Goal: Task Accomplishment & Management: Use online tool/utility

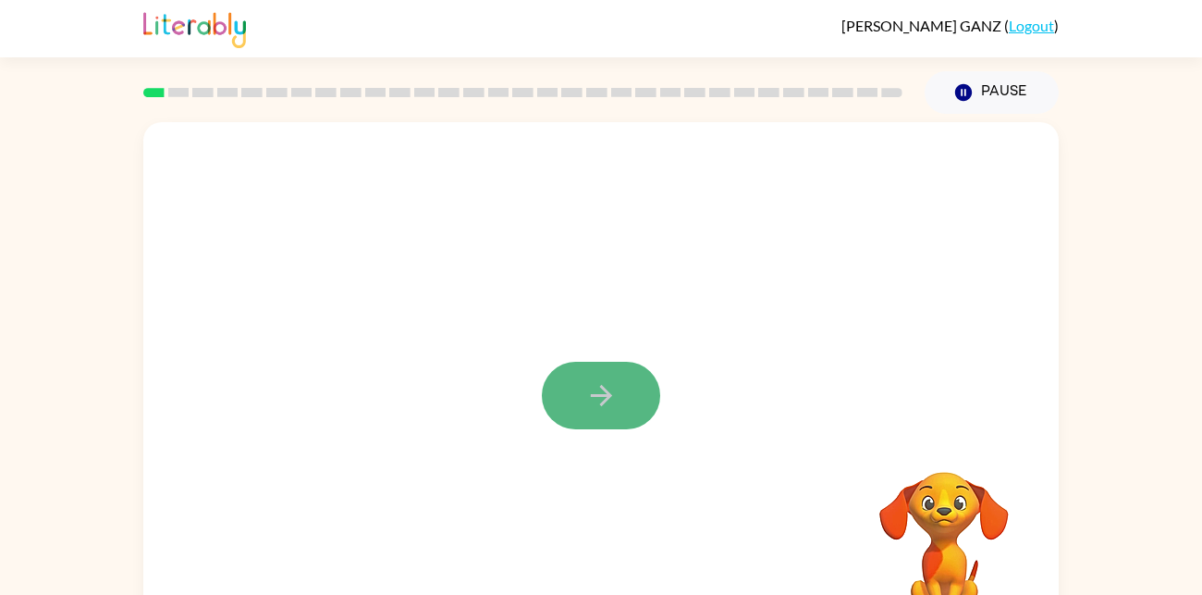
click at [600, 399] on icon "button" at bounding box center [601, 395] width 32 height 32
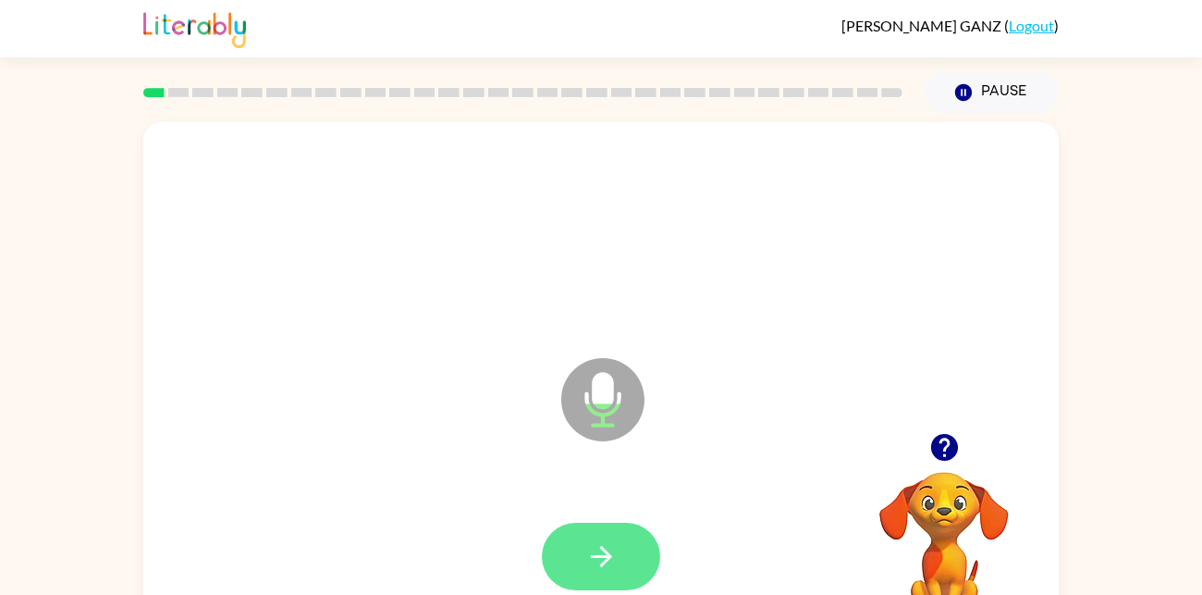
click at [603, 556] on icon "button" at bounding box center [600, 556] width 21 height 21
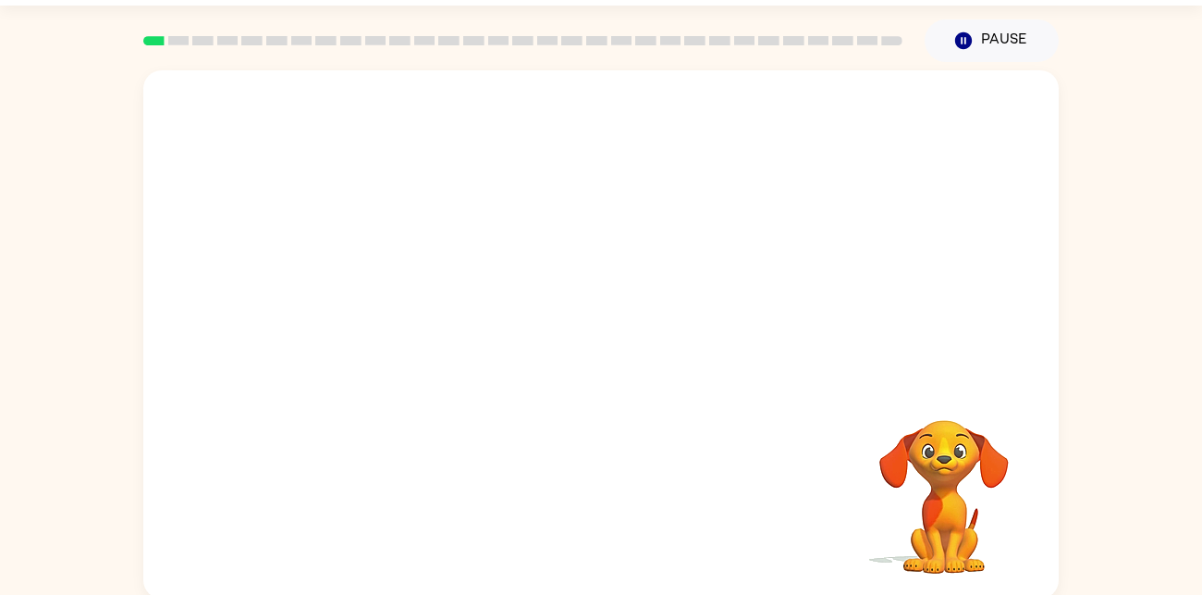
scroll to position [55, 0]
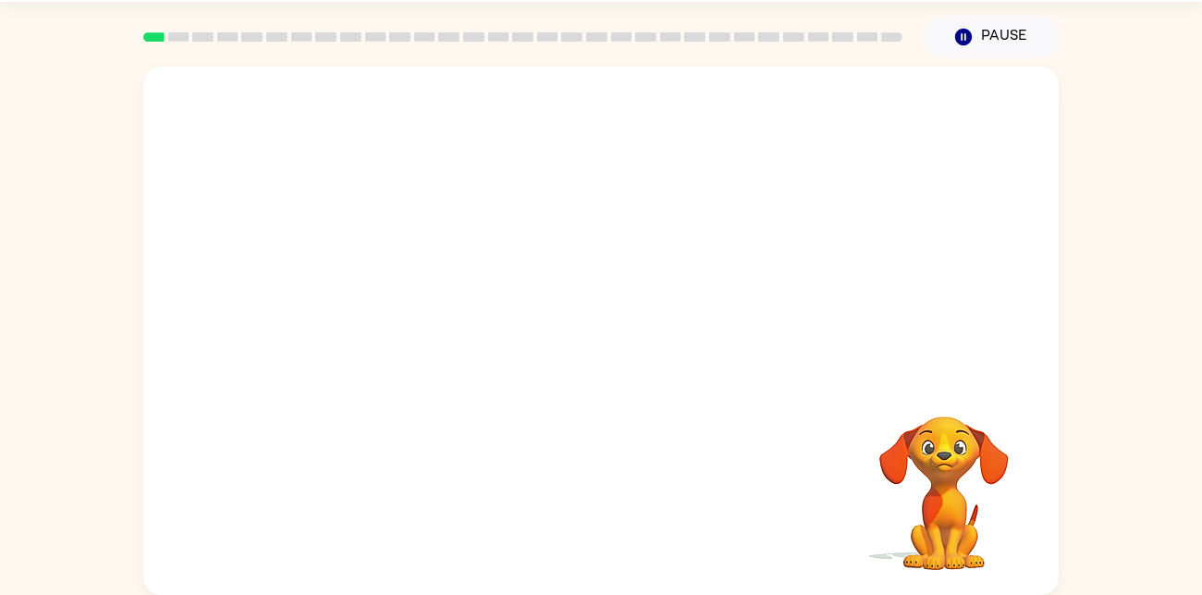
click at [619, 431] on div "Your browser must support playing .mp4 files to use Literably. Please try using…" at bounding box center [600, 331] width 915 height 528
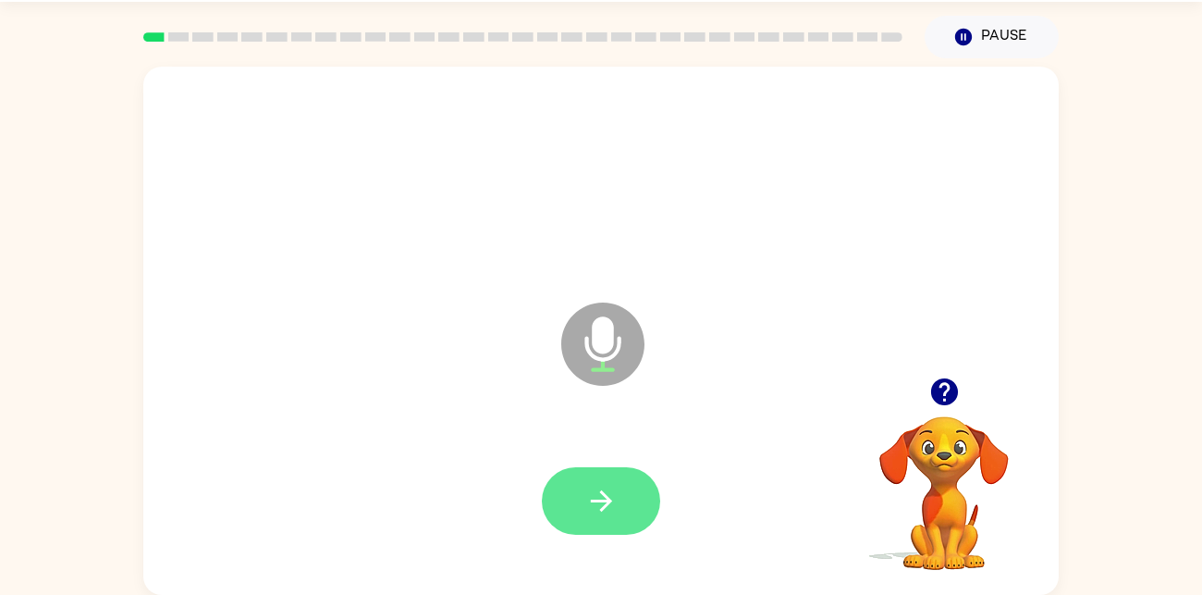
click at [632, 503] on button "button" at bounding box center [601, 501] width 118 height 68
click at [629, 492] on button "button" at bounding box center [601, 501] width 118 height 68
click at [628, 484] on button "button" at bounding box center [601, 501] width 118 height 68
click at [637, 473] on button "button" at bounding box center [601, 501] width 118 height 68
click at [626, 487] on button "button" at bounding box center [601, 501] width 118 height 68
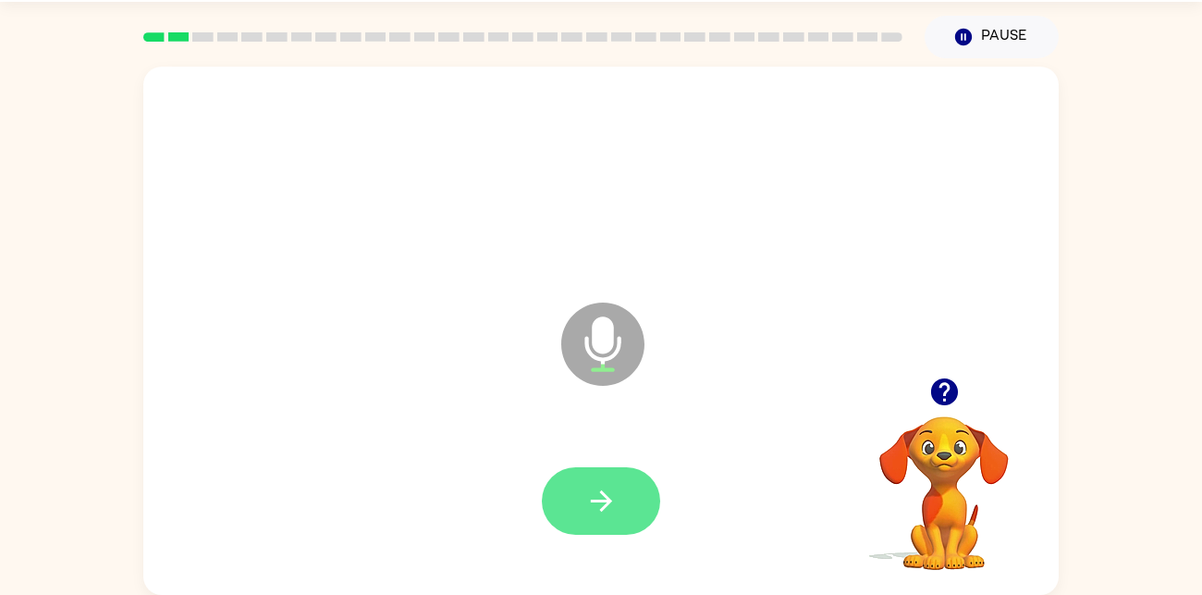
click at [608, 505] on icon "button" at bounding box center [601, 501] width 32 height 32
click at [606, 471] on button "button" at bounding box center [601, 501] width 118 height 68
click at [628, 488] on button "button" at bounding box center [601, 501] width 118 height 68
click at [582, 475] on button "button" at bounding box center [601, 501] width 118 height 68
click at [580, 479] on button "button" at bounding box center [601, 501] width 118 height 68
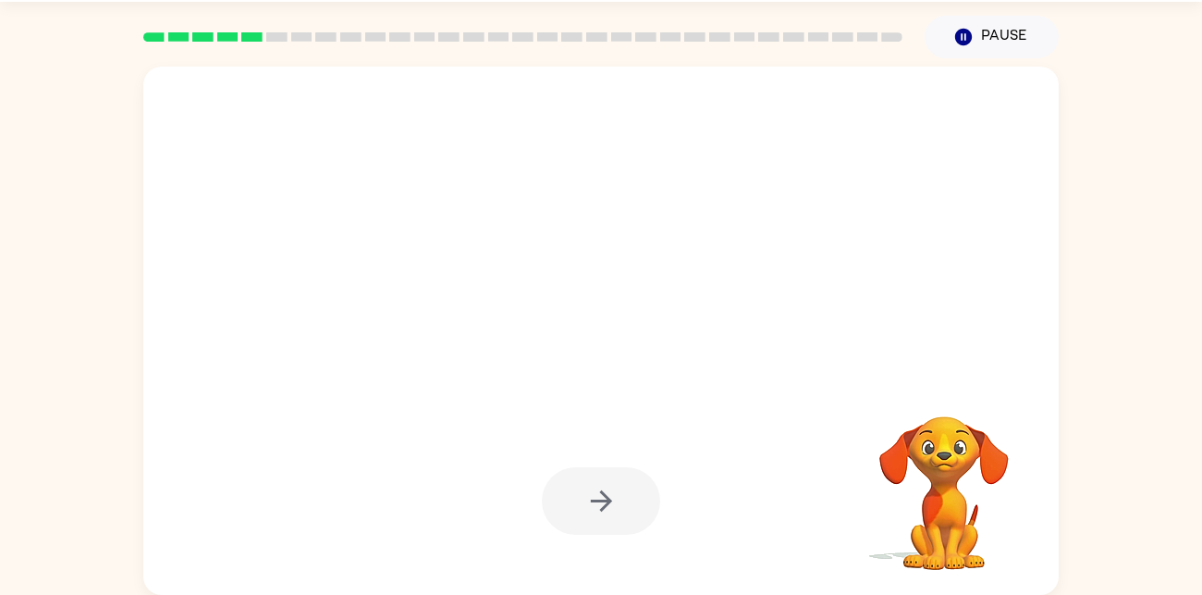
click at [580, 479] on div at bounding box center [601, 501] width 118 height 68
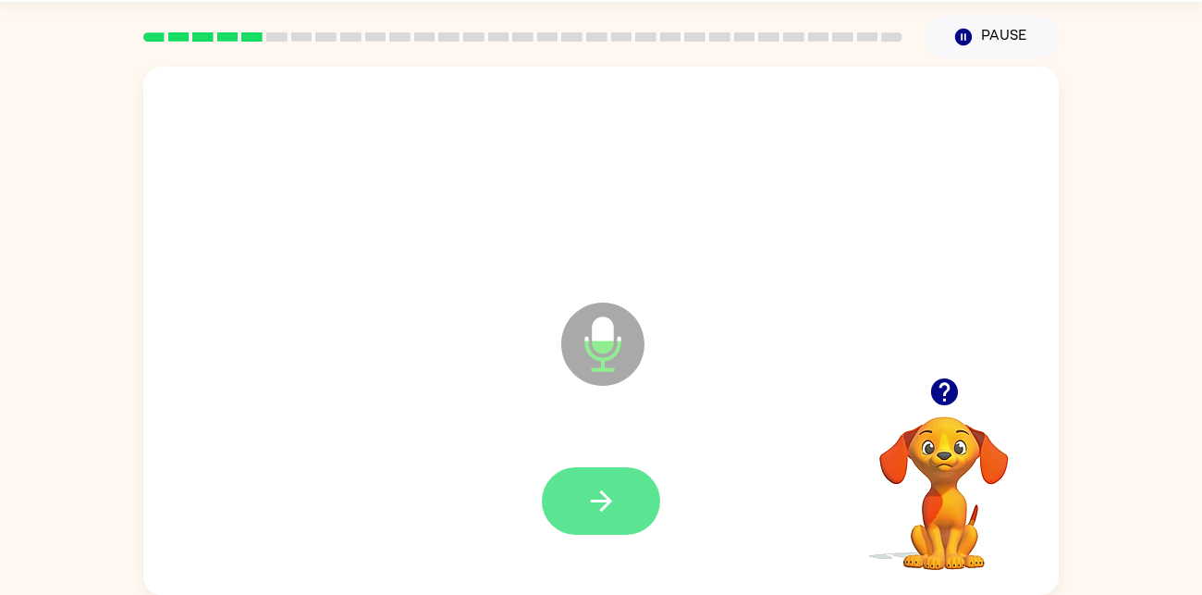
click at [605, 490] on icon "button" at bounding box center [601, 501] width 32 height 32
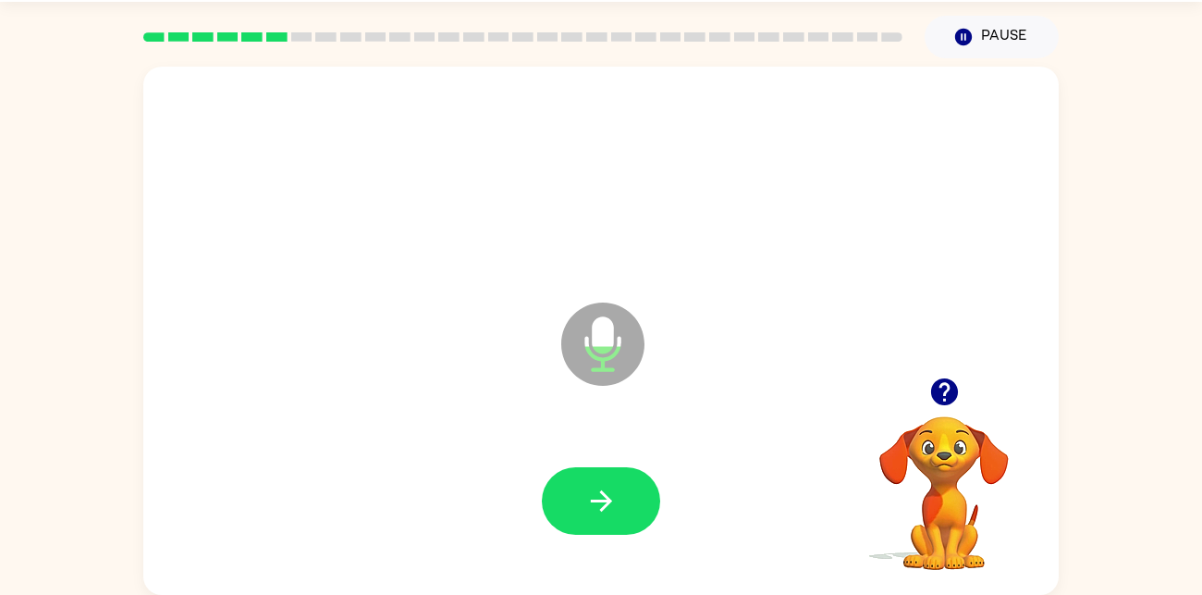
click at [605, 490] on icon "button" at bounding box center [601, 501] width 32 height 32
click at [604, 485] on icon "button" at bounding box center [601, 501] width 32 height 32
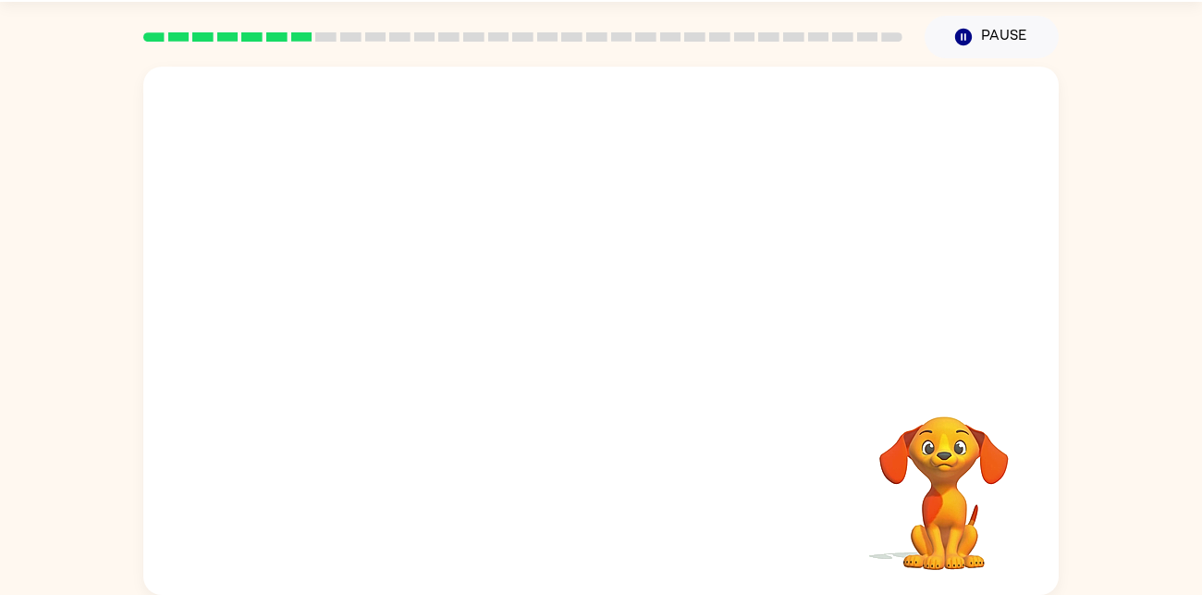
click at [604, 484] on div "Your browser must support playing .mp4 files to use Literably. Please try using…" at bounding box center [600, 331] width 915 height 528
click at [967, 469] on video "Your browser must support playing .mp4 files to use Literably. Please try using…" at bounding box center [944, 479] width 185 height 185
click at [964, 466] on video "Your browser must support playing .mp4 files to use Literably. Please try using…" at bounding box center [944, 479] width 185 height 185
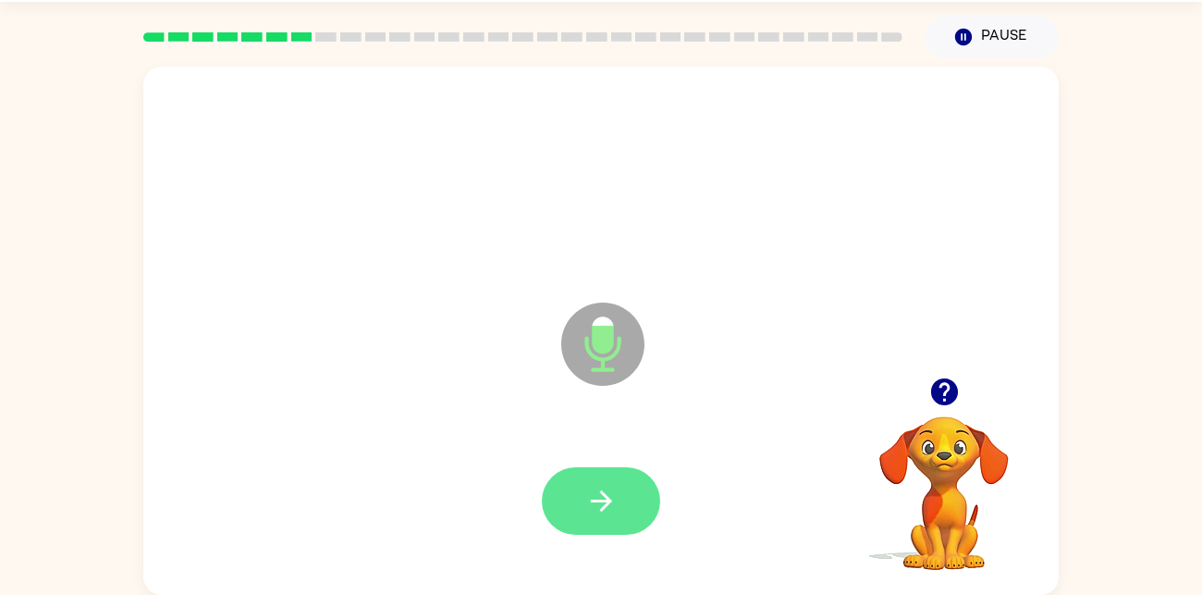
click at [645, 510] on button "button" at bounding box center [601, 501] width 118 height 68
click at [638, 476] on button "button" at bounding box center [601, 501] width 118 height 68
click at [610, 500] on icon "button" at bounding box center [600, 500] width 21 height 21
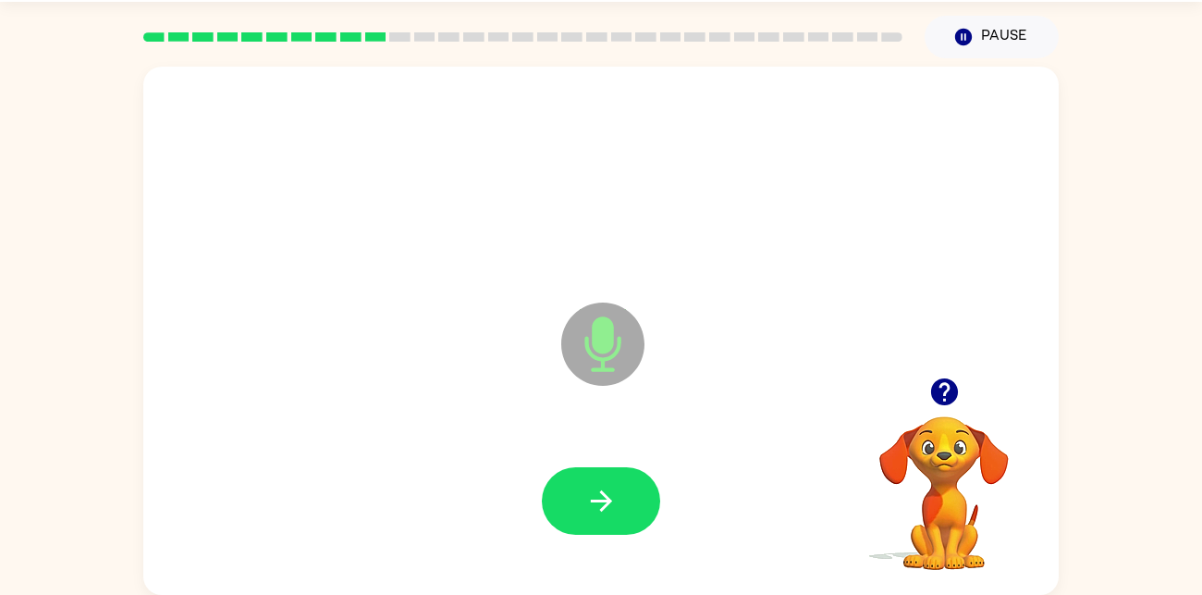
click at [610, 500] on icon "button" at bounding box center [600, 500] width 21 height 21
click at [610, 523] on button "button" at bounding box center [601, 501] width 118 height 68
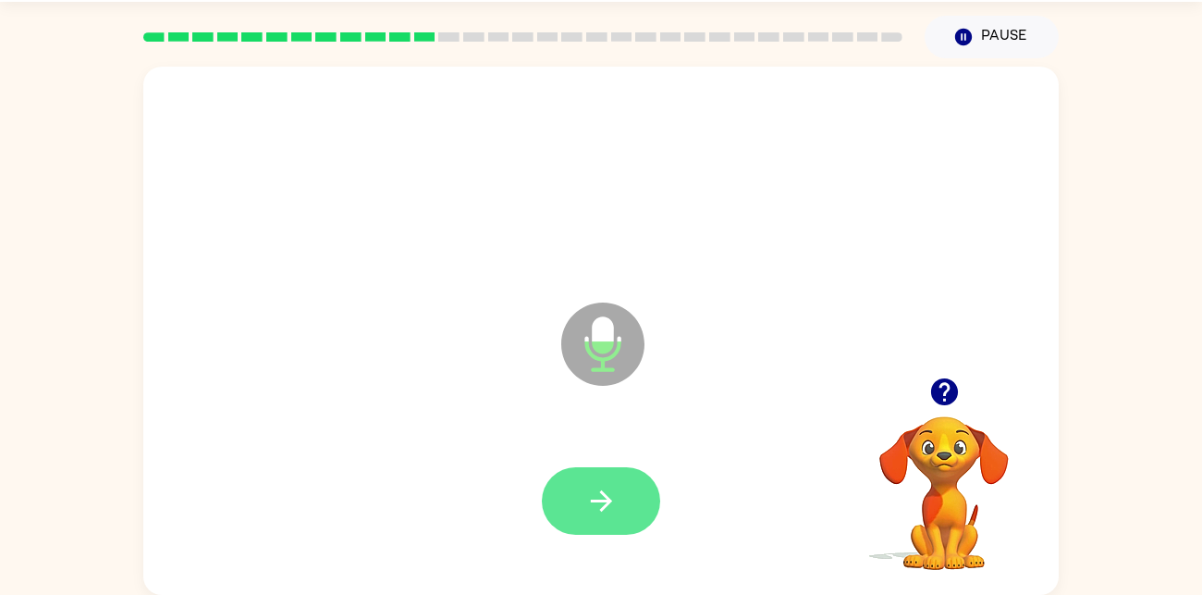
click at [610, 525] on button "button" at bounding box center [601, 501] width 118 height 68
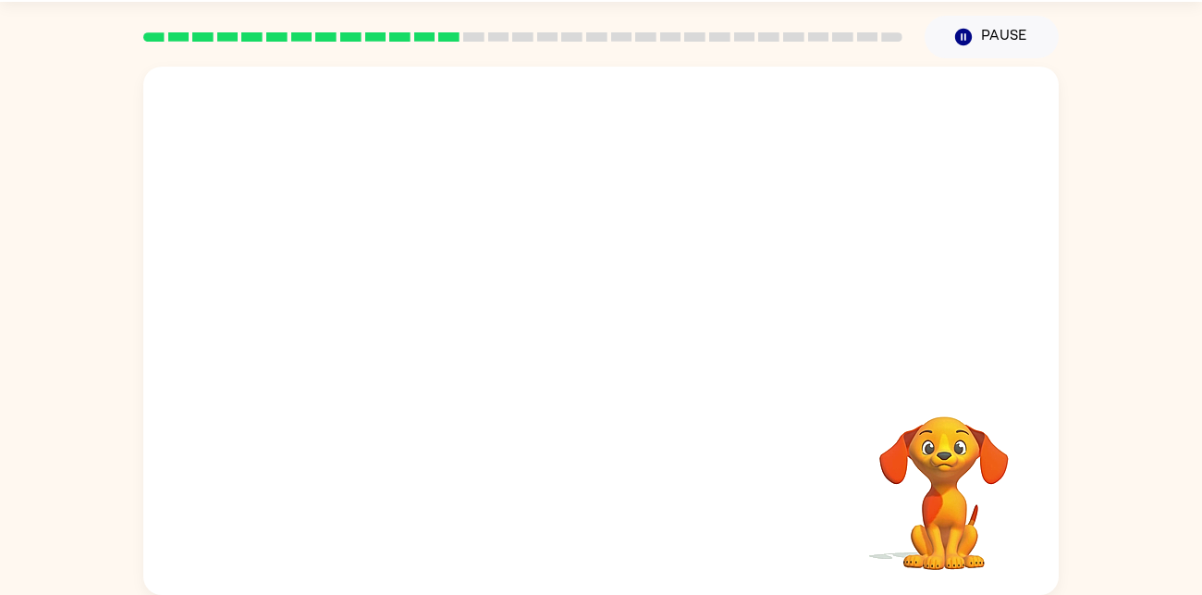
click at [652, 461] on div at bounding box center [601, 501] width 878 height 152
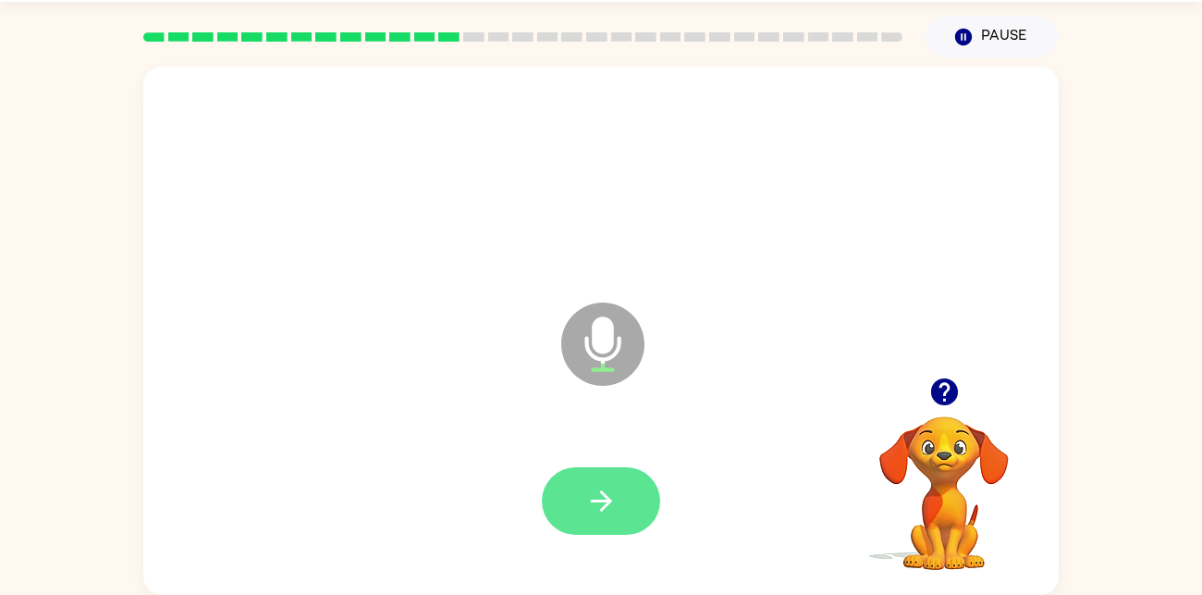
click at [612, 485] on icon "button" at bounding box center [601, 501] width 32 height 32
click at [601, 488] on icon "button" at bounding box center [601, 501] width 32 height 32
click at [598, 493] on icon "button" at bounding box center [601, 501] width 32 height 32
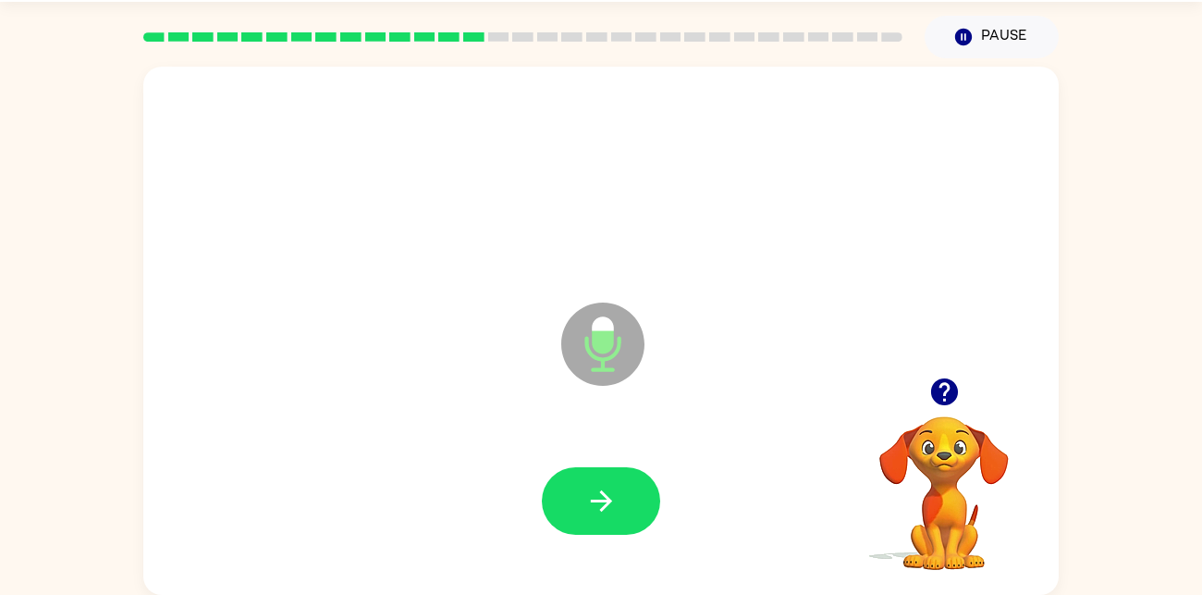
click at [598, 493] on icon "button" at bounding box center [601, 501] width 32 height 32
click at [603, 481] on button "button" at bounding box center [601, 501] width 118 height 68
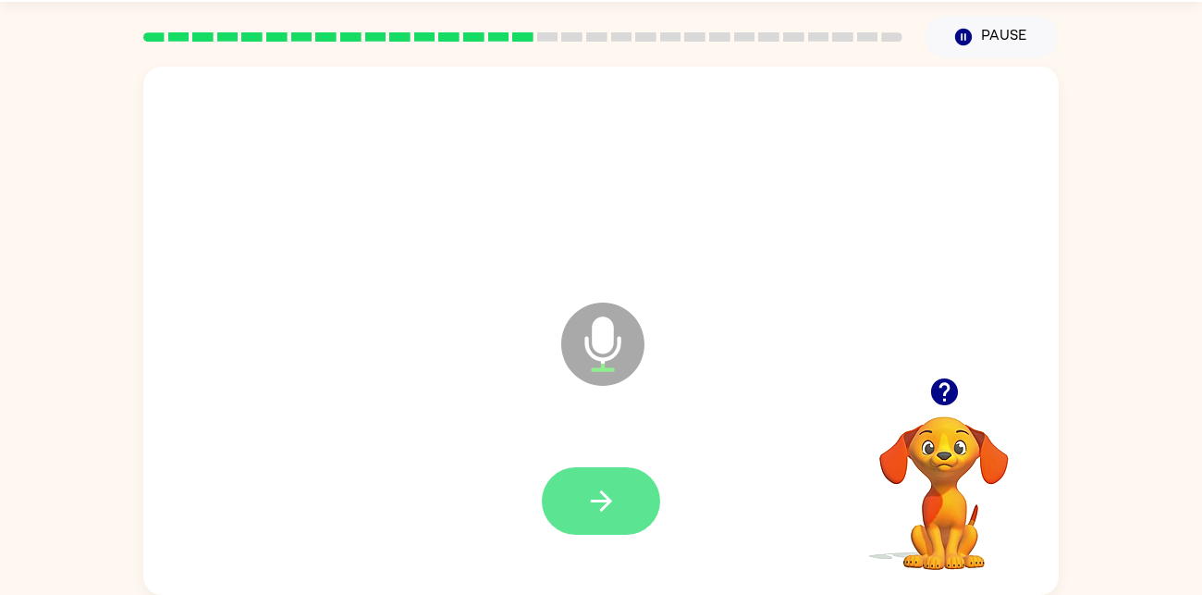
click at [617, 474] on button "button" at bounding box center [601, 501] width 118 height 68
click at [596, 467] on button "button" at bounding box center [601, 501] width 118 height 68
click at [601, 467] on button "button" at bounding box center [601, 501] width 118 height 68
click at [606, 483] on button "button" at bounding box center [601, 501] width 118 height 68
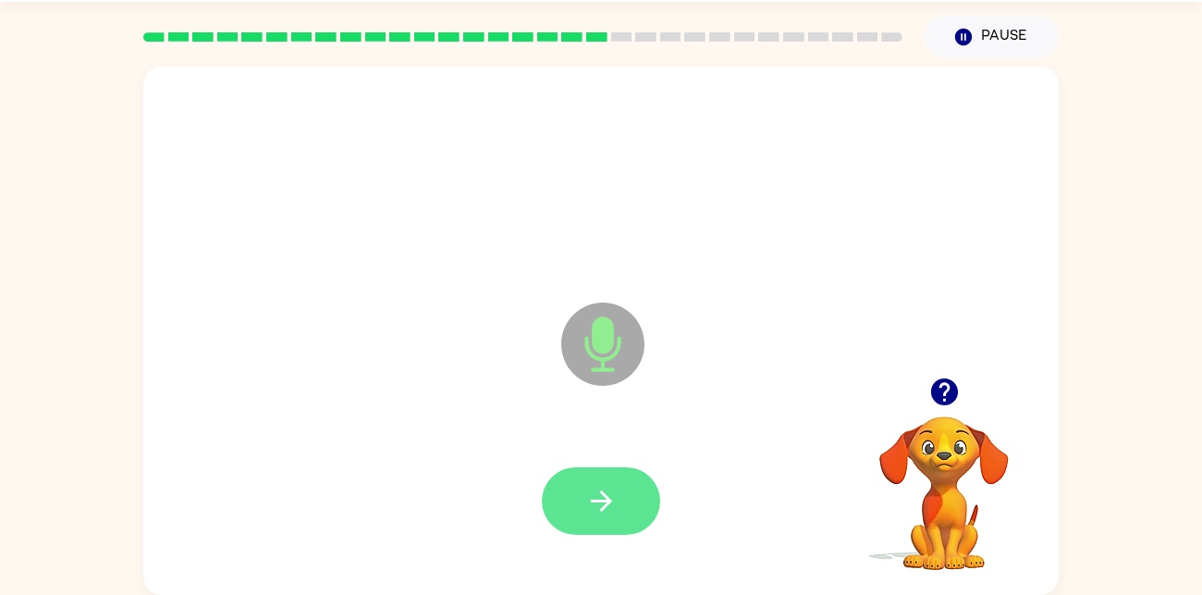
click at [620, 512] on button "button" at bounding box center [601, 501] width 118 height 68
click at [620, 473] on button "button" at bounding box center [601, 501] width 118 height 68
click at [597, 485] on icon "button" at bounding box center [601, 501] width 32 height 32
click at [607, 480] on button "button" at bounding box center [601, 501] width 118 height 68
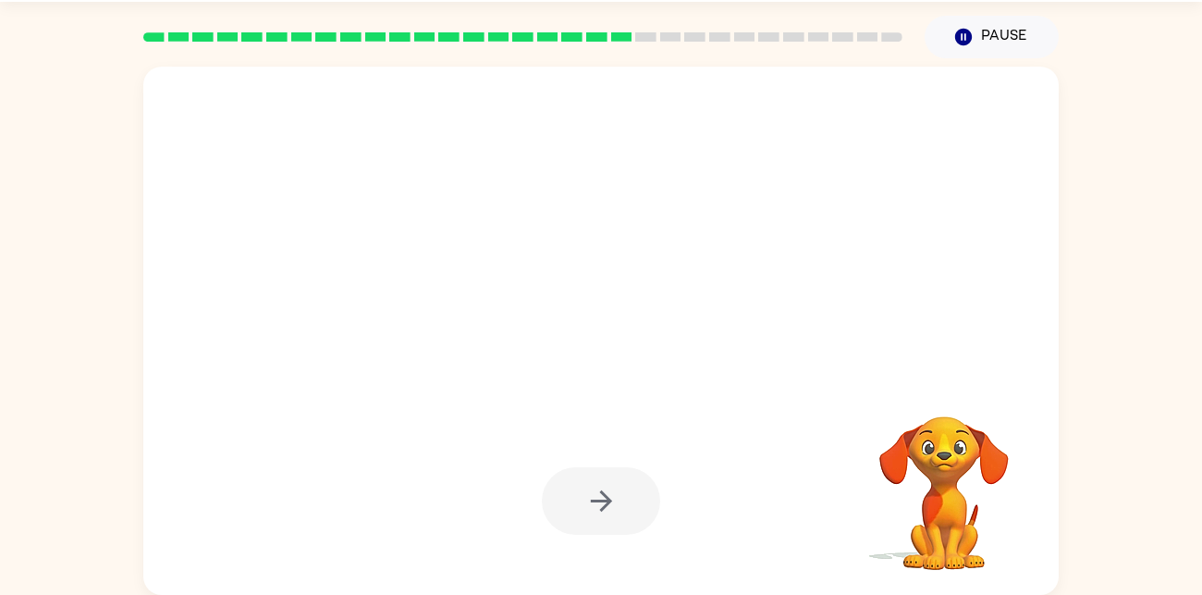
click at [607, 480] on div at bounding box center [601, 501] width 118 height 68
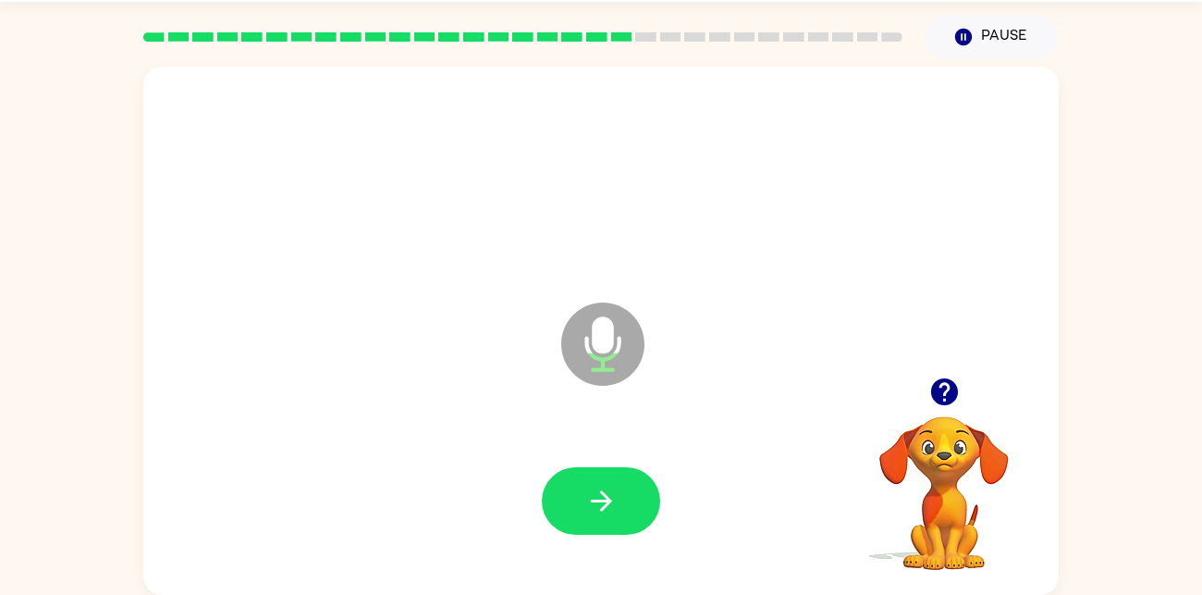
click at [610, 479] on button "button" at bounding box center [601, 501] width 118 height 68
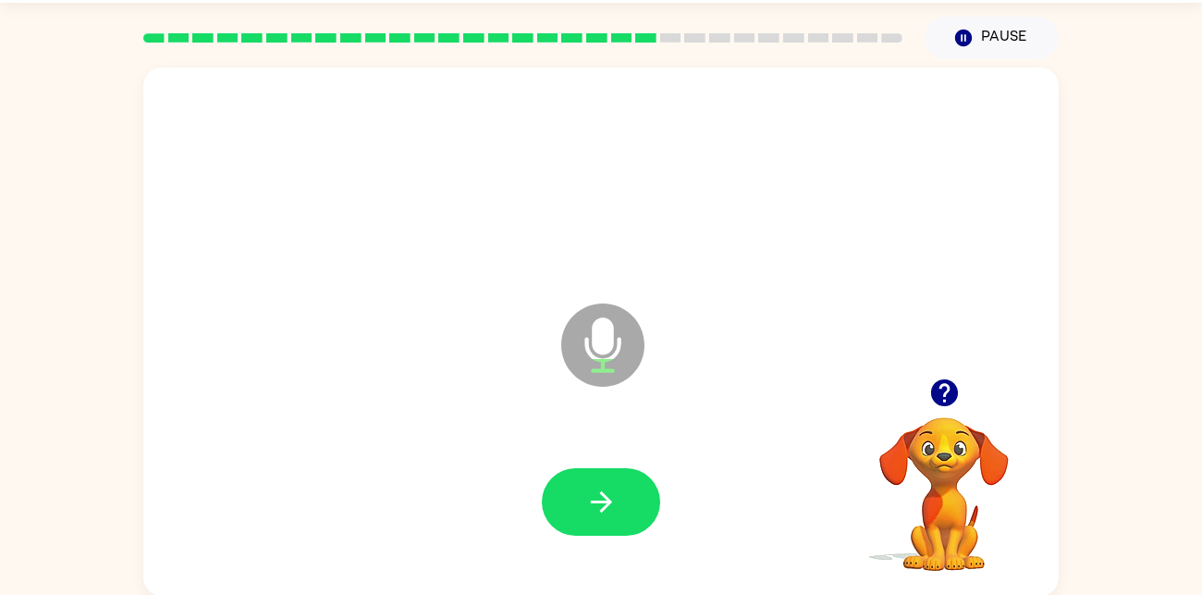
click at [577, 457] on div at bounding box center [601, 502] width 878 height 152
click at [603, 479] on button "button" at bounding box center [601, 502] width 118 height 68
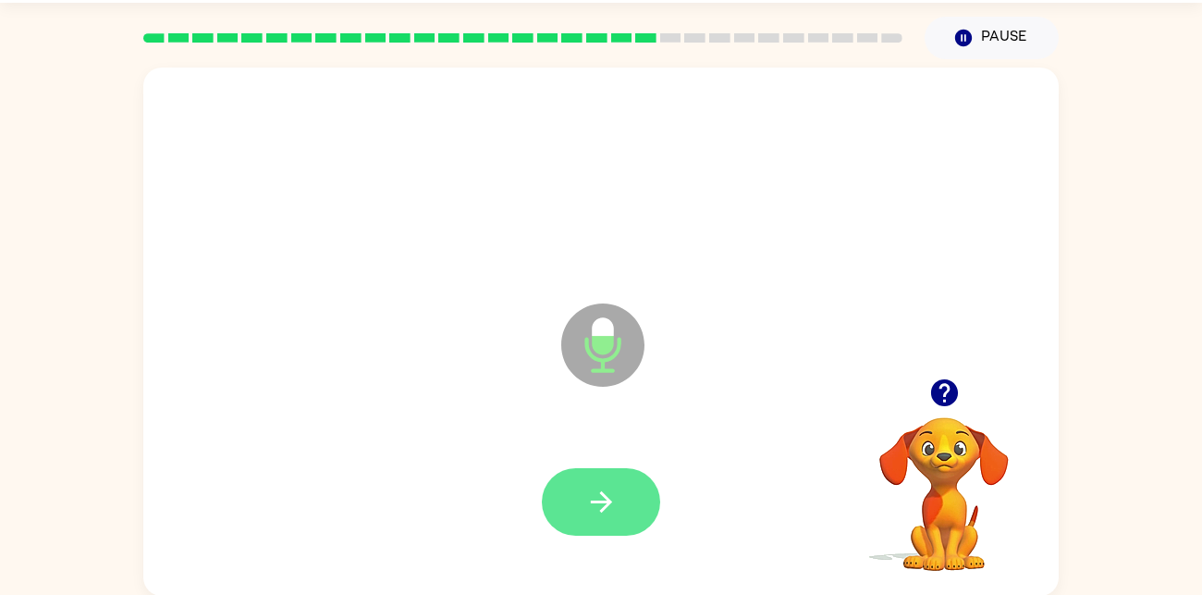
click at [591, 496] on icon "button" at bounding box center [601, 501] width 32 height 32
click at [595, 500] on icon "button" at bounding box center [600, 501] width 21 height 21
click at [596, 501] on icon "button" at bounding box center [600, 501] width 21 height 21
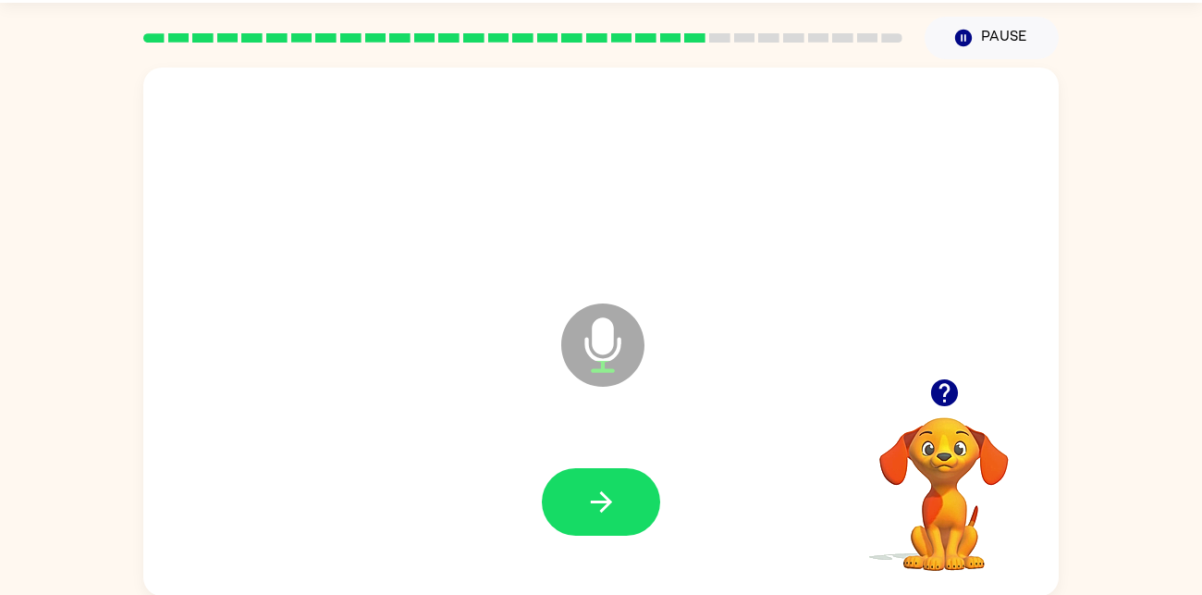
click at [596, 501] on icon "button" at bounding box center [600, 501] width 21 height 21
click at [598, 503] on icon "button" at bounding box center [601, 501] width 32 height 32
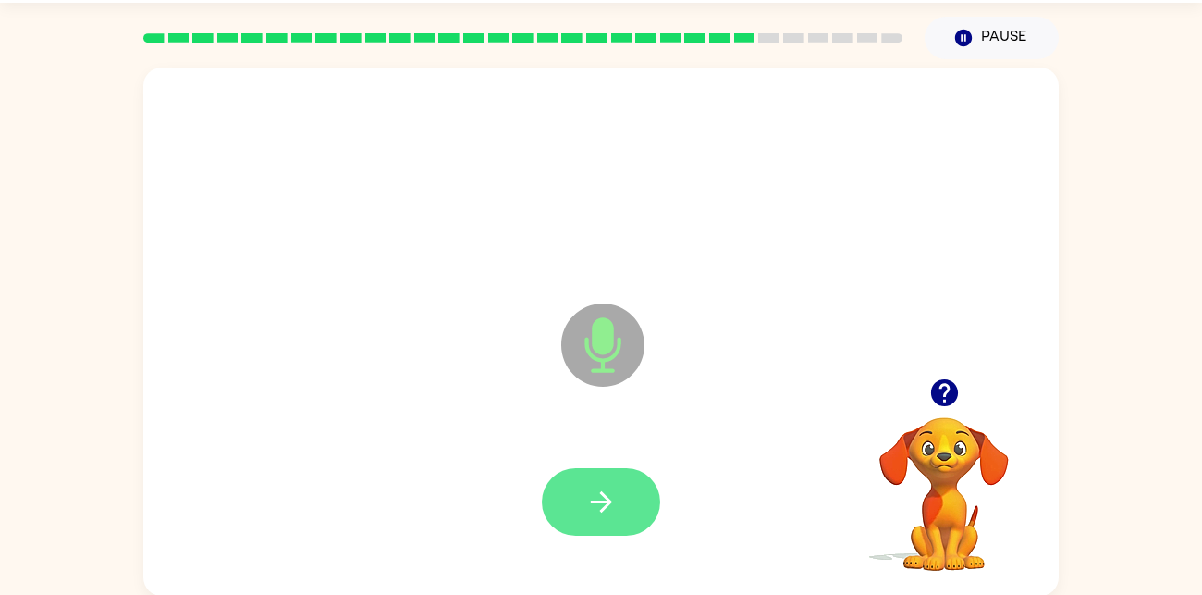
click at [623, 491] on button "button" at bounding box center [601, 502] width 118 height 68
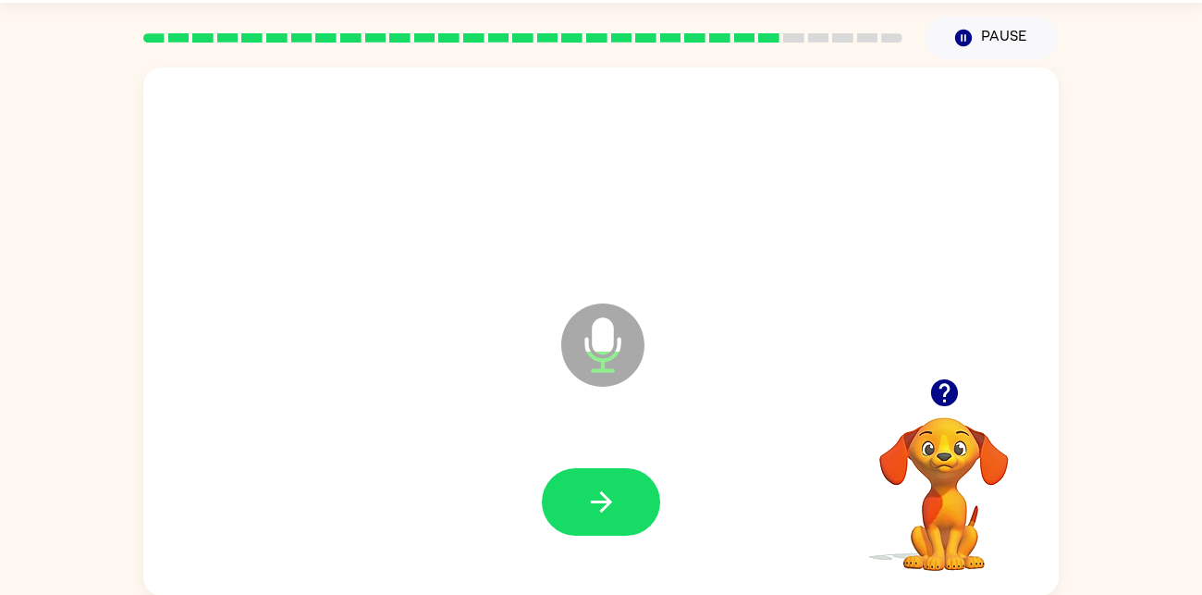
click at [623, 491] on button "button" at bounding box center [601, 502] width 118 height 68
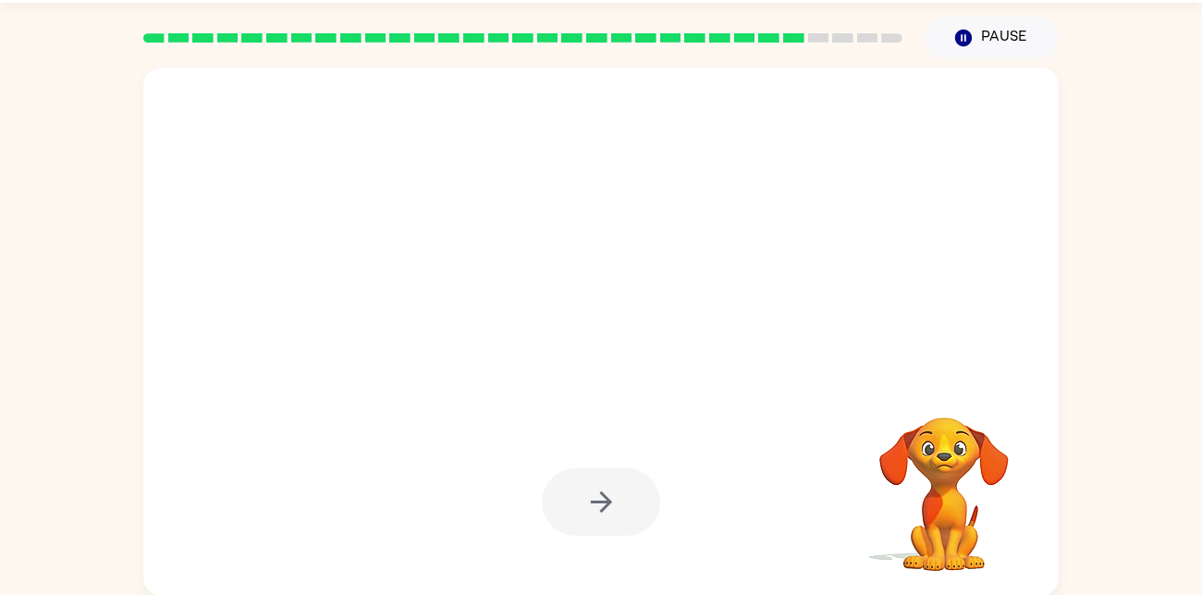
scroll to position [0, 0]
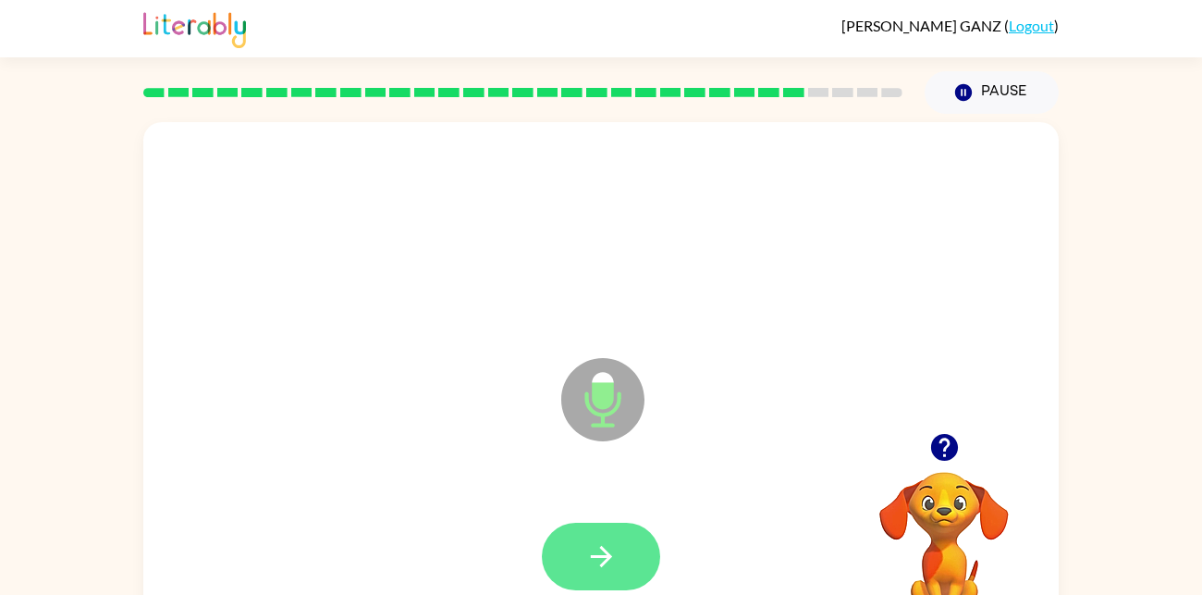
click at [598, 575] on button "button" at bounding box center [601, 556] width 118 height 68
click at [608, 537] on button "button" at bounding box center [601, 556] width 118 height 68
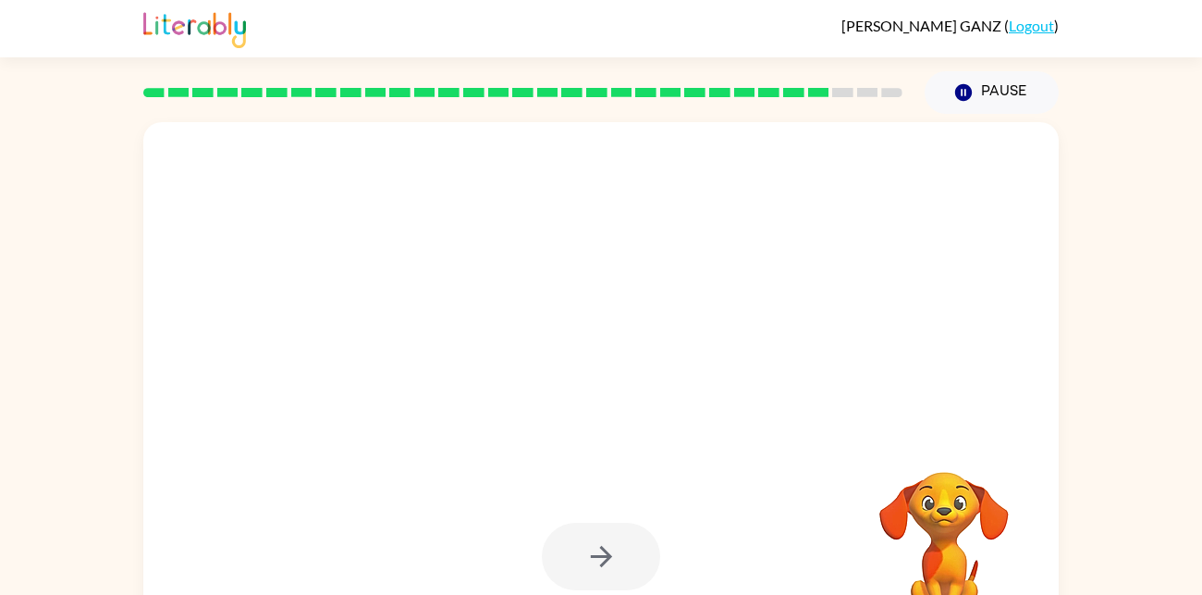
scroll to position [6, 0]
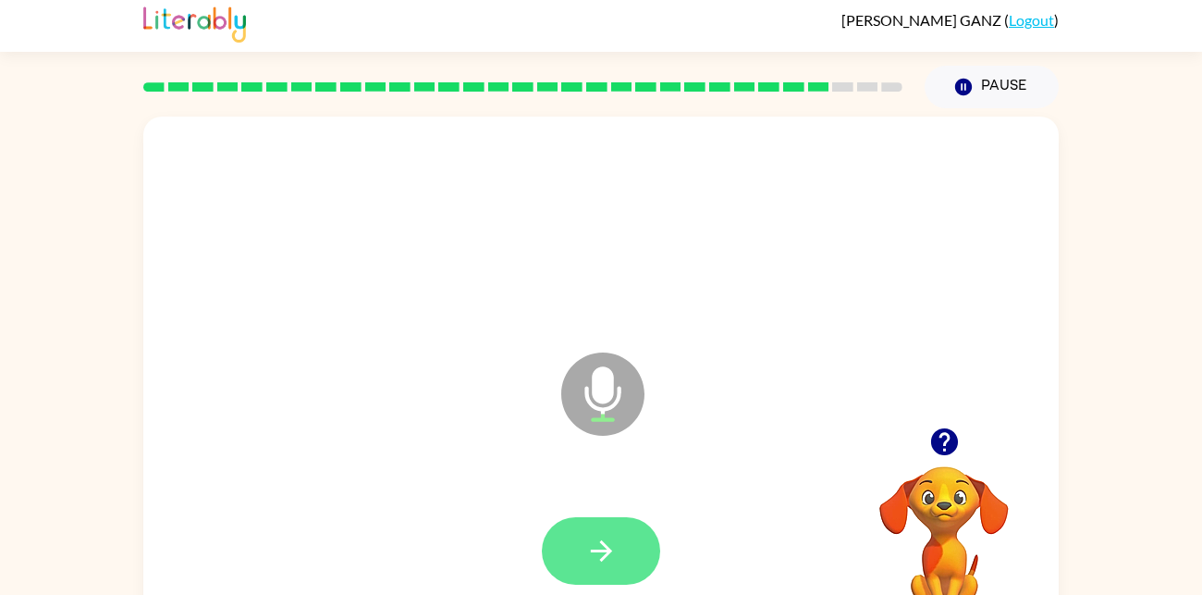
click at [599, 544] on icon "button" at bounding box center [601, 550] width 32 height 32
click at [596, 559] on icon "button" at bounding box center [601, 550] width 32 height 32
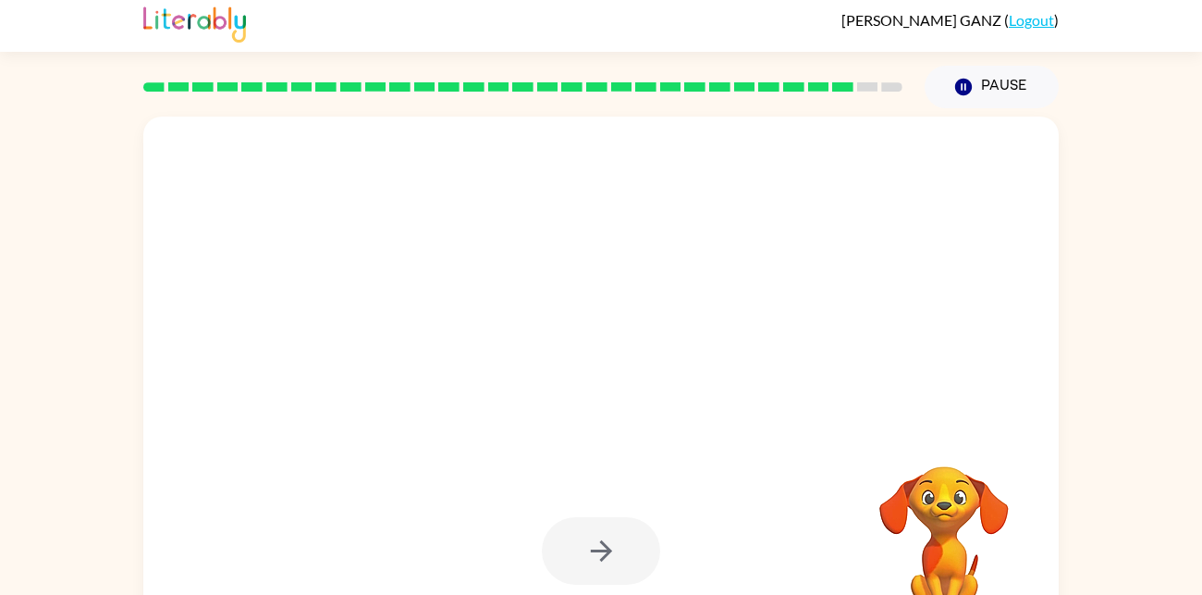
click at [596, 559] on div at bounding box center [601, 551] width 118 height 68
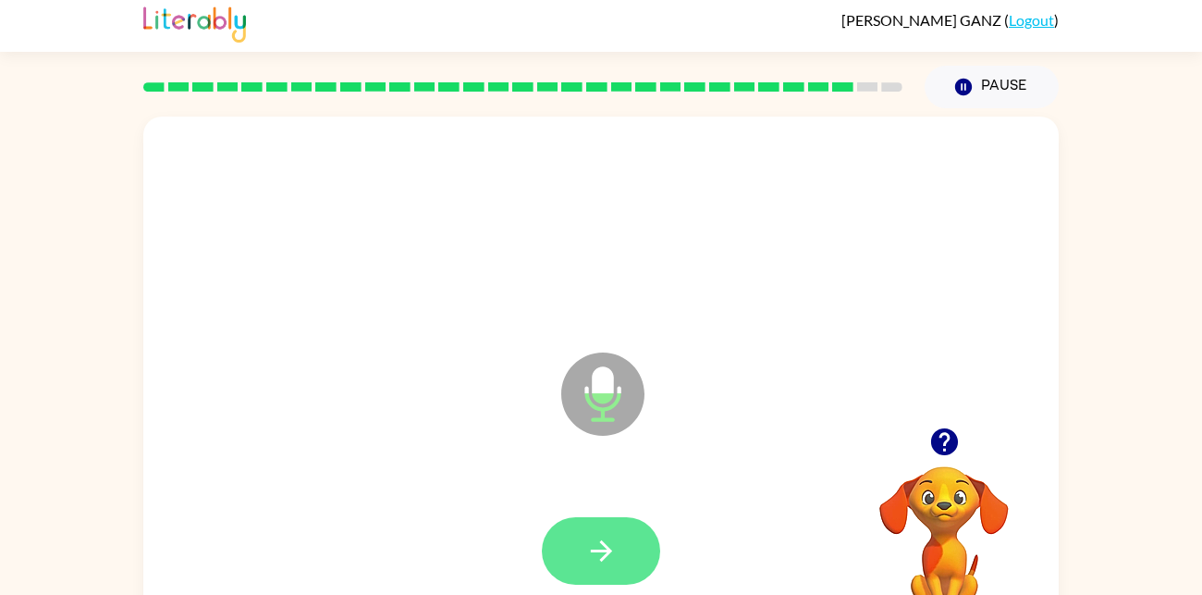
click at [604, 544] on icon "button" at bounding box center [600, 550] width 21 height 21
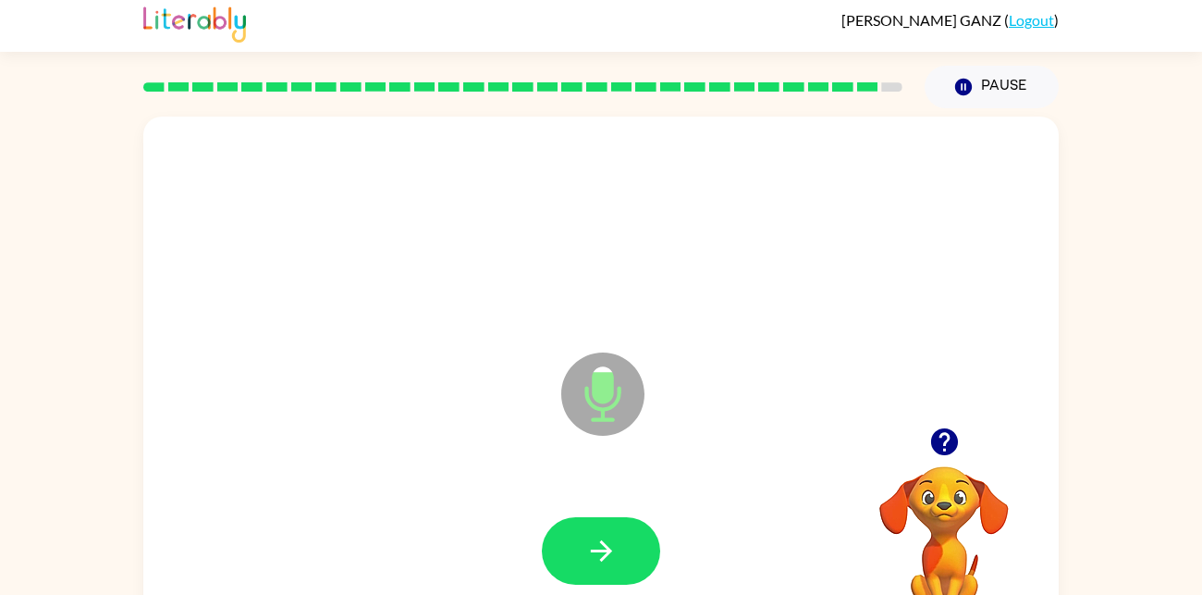
click at [604, 544] on icon "button" at bounding box center [600, 550] width 21 height 21
click at [626, 543] on button "button" at bounding box center [601, 551] width 118 height 68
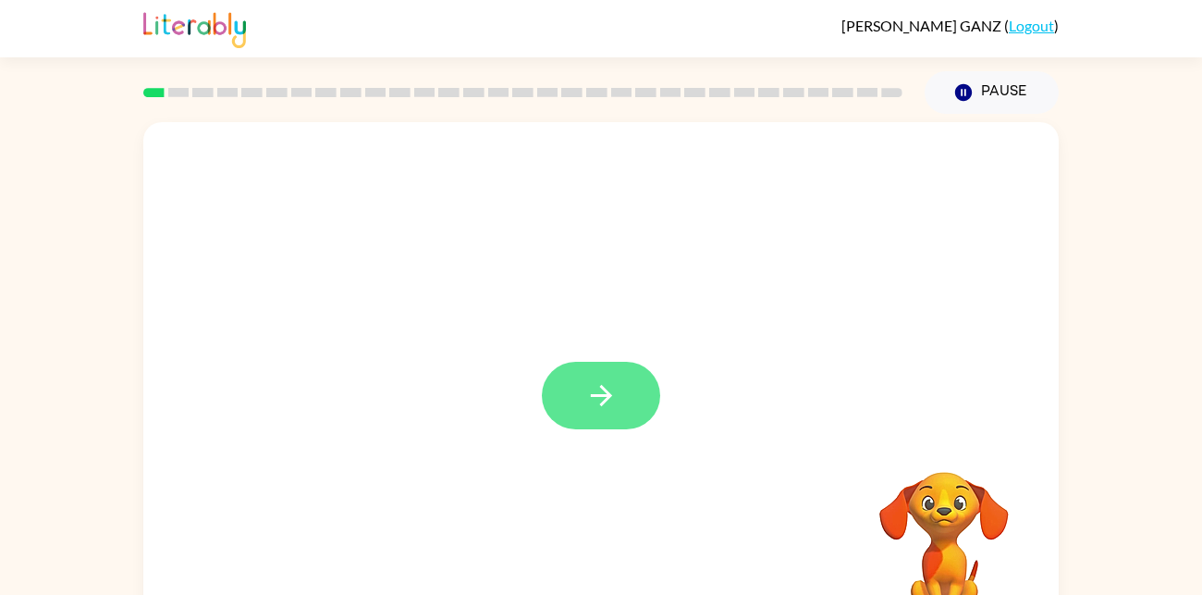
click at [629, 416] on button "button" at bounding box center [601, 396] width 118 height 68
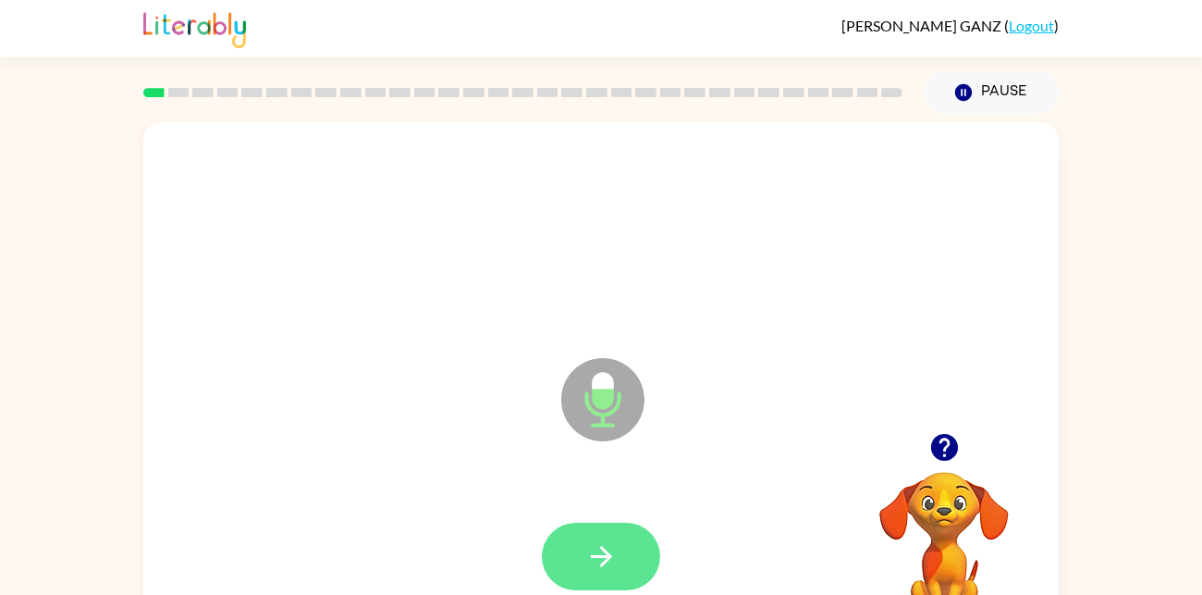
click at [602, 553] on icon "button" at bounding box center [601, 556] width 32 height 32
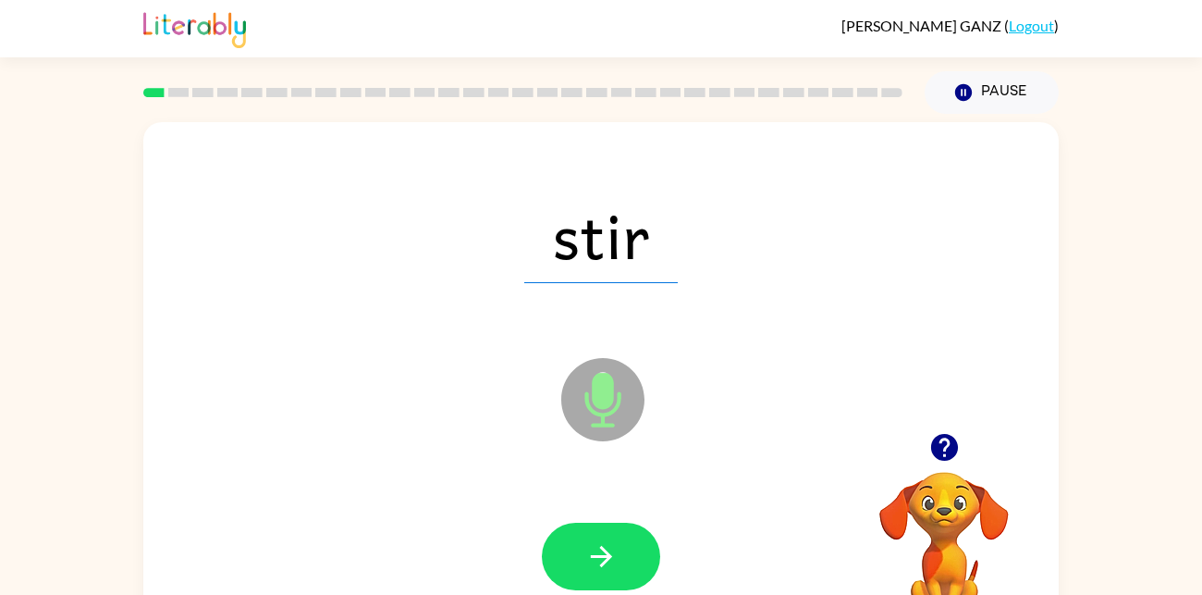
click at [615, 564] on icon "button" at bounding box center [601, 556] width 32 height 32
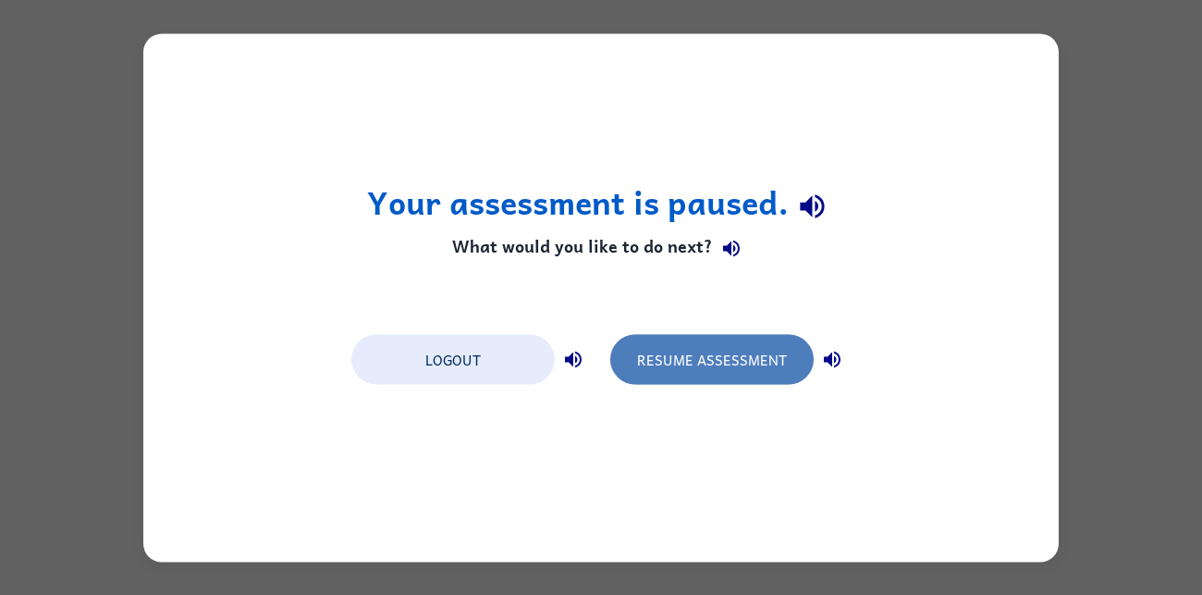
click at [717, 372] on button "Resume Assessment" at bounding box center [711, 359] width 203 height 50
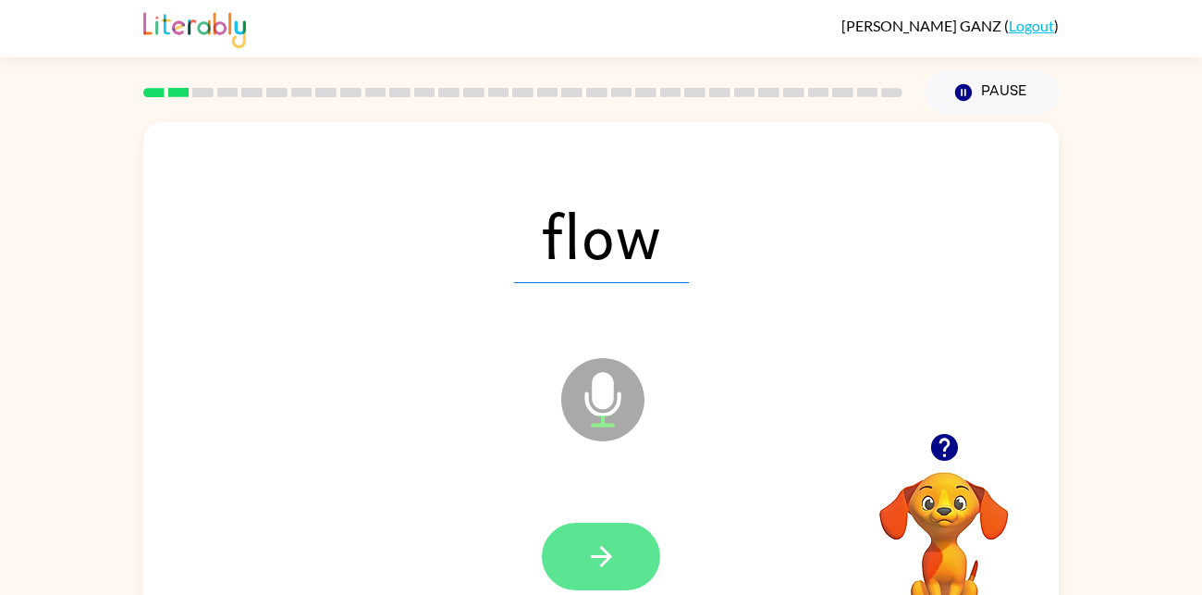
click at [603, 551] on icon "button" at bounding box center [600, 556] width 21 height 21
click at [618, 538] on button "button" at bounding box center [601, 556] width 118 height 68
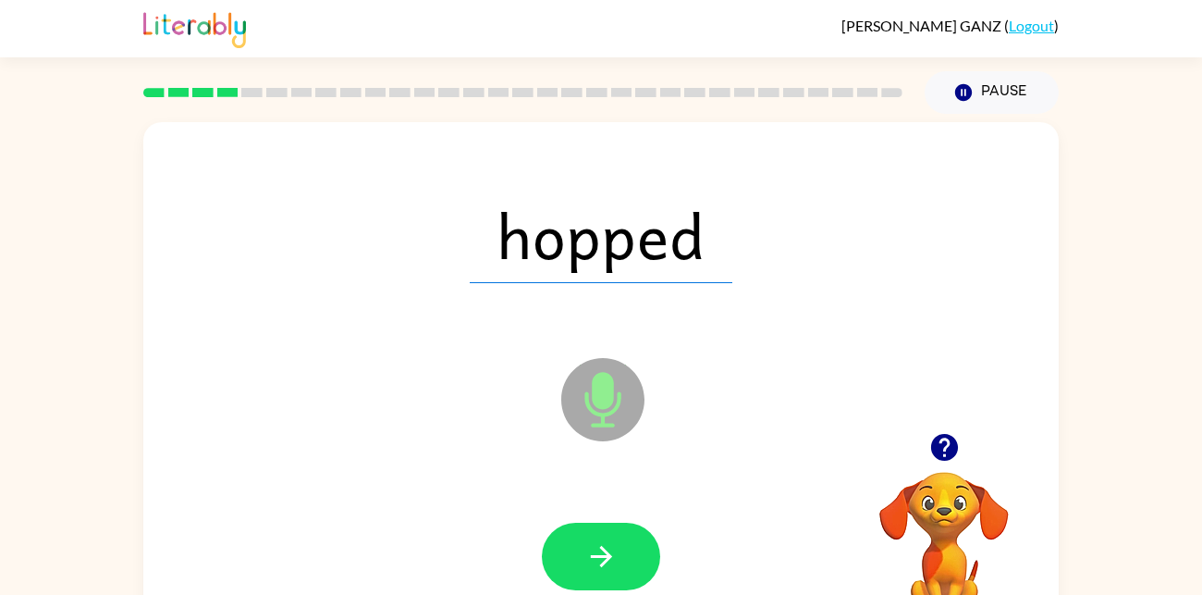
click at [618, 538] on button "button" at bounding box center [601, 556] width 118 height 68
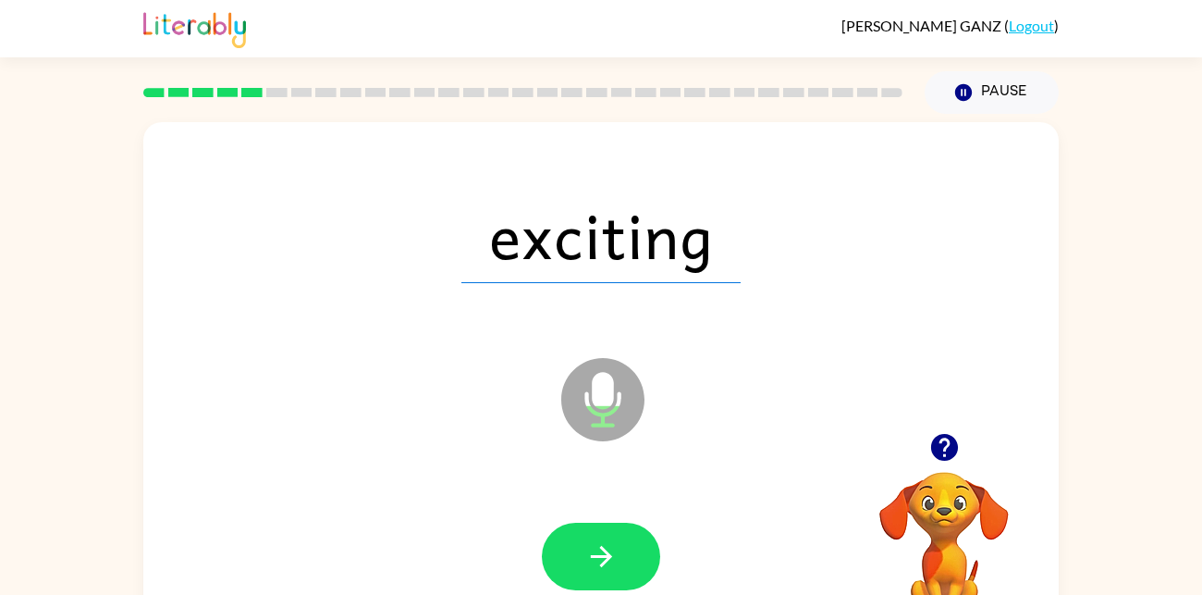
click at [618, 538] on button "button" at bounding box center [601, 556] width 118 height 68
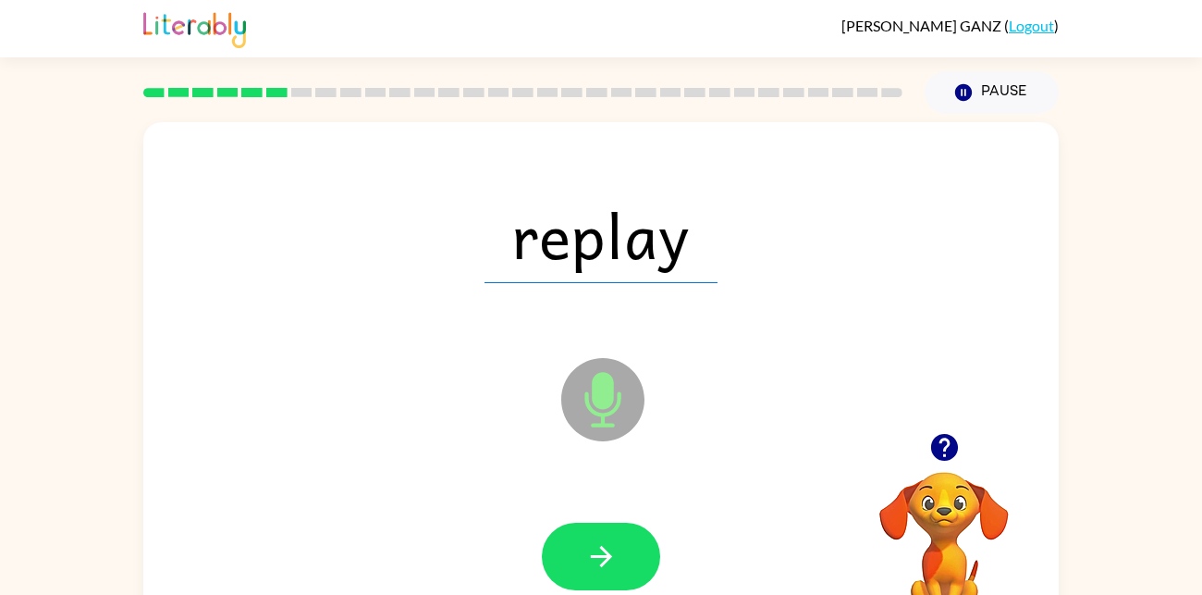
click at [618, 538] on button "button" at bounding box center [601, 556] width 118 height 68
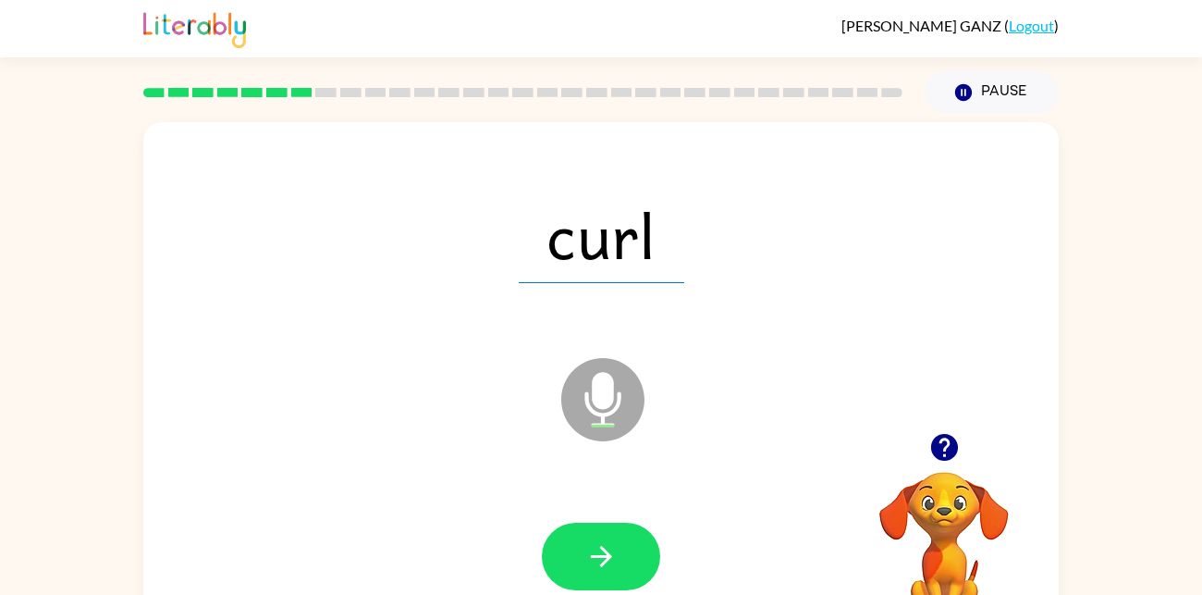
click at [618, 538] on button "button" at bounding box center [601, 556] width 118 height 68
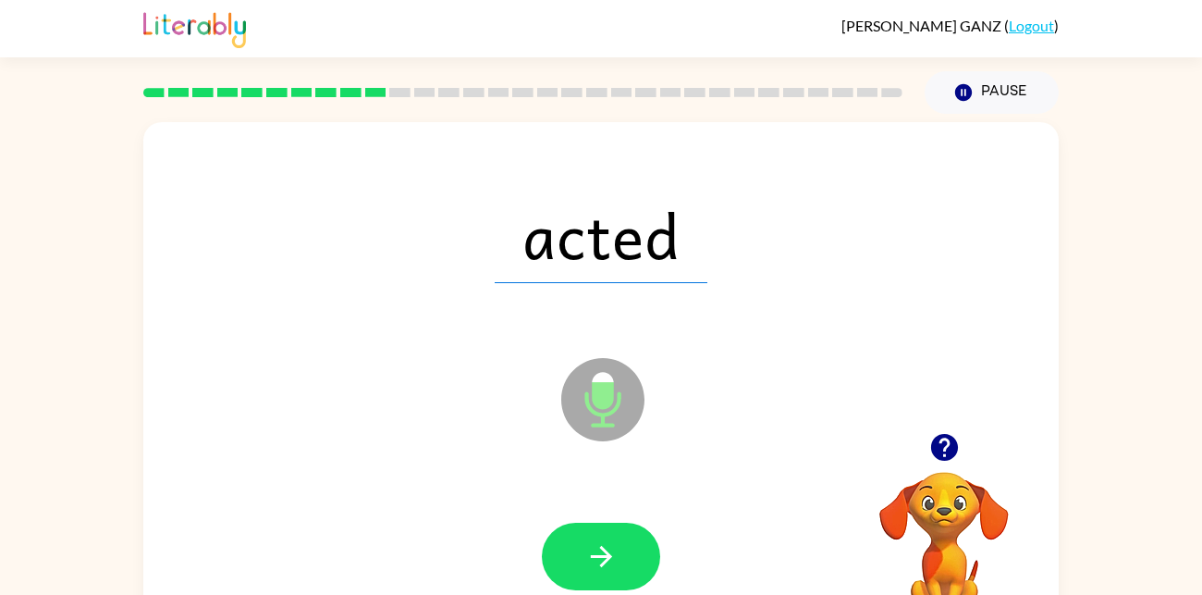
click at [618, 538] on button "button" at bounding box center [601, 556] width 118 height 68
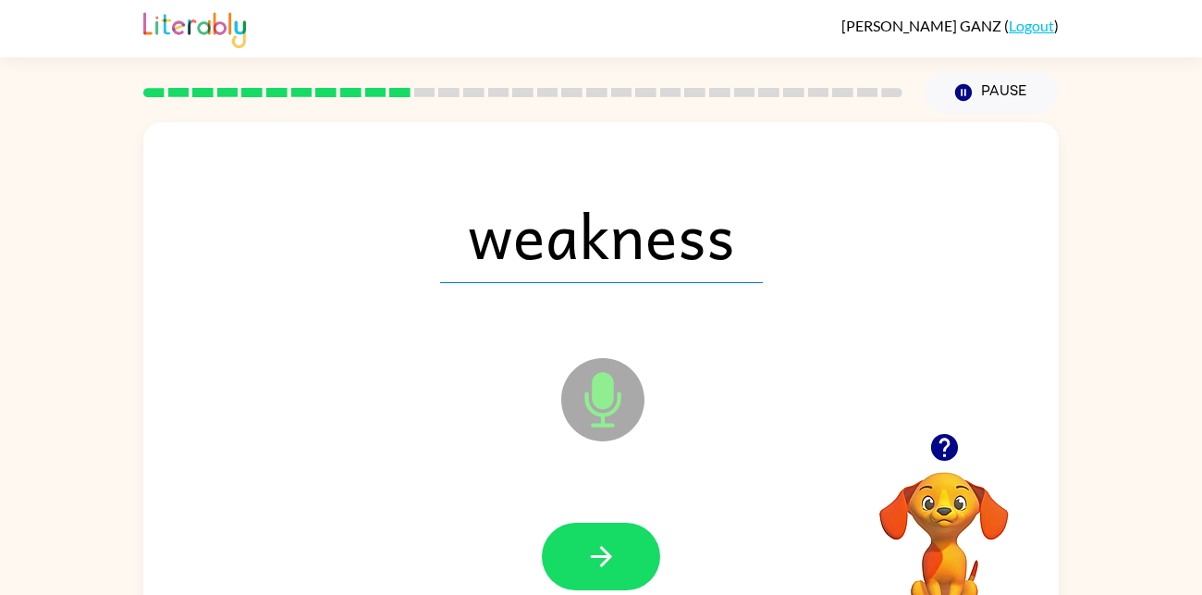
click at [618, 538] on button "button" at bounding box center [601, 556] width 118 height 68
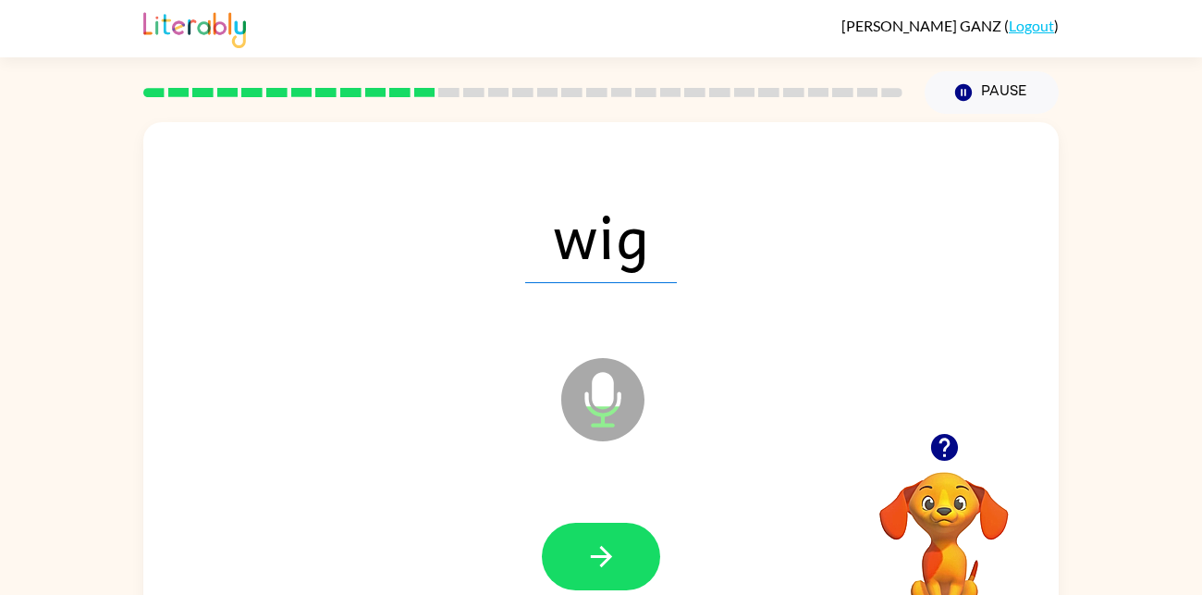
click at [618, 538] on button "button" at bounding box center [601, 556] width 118 height 68
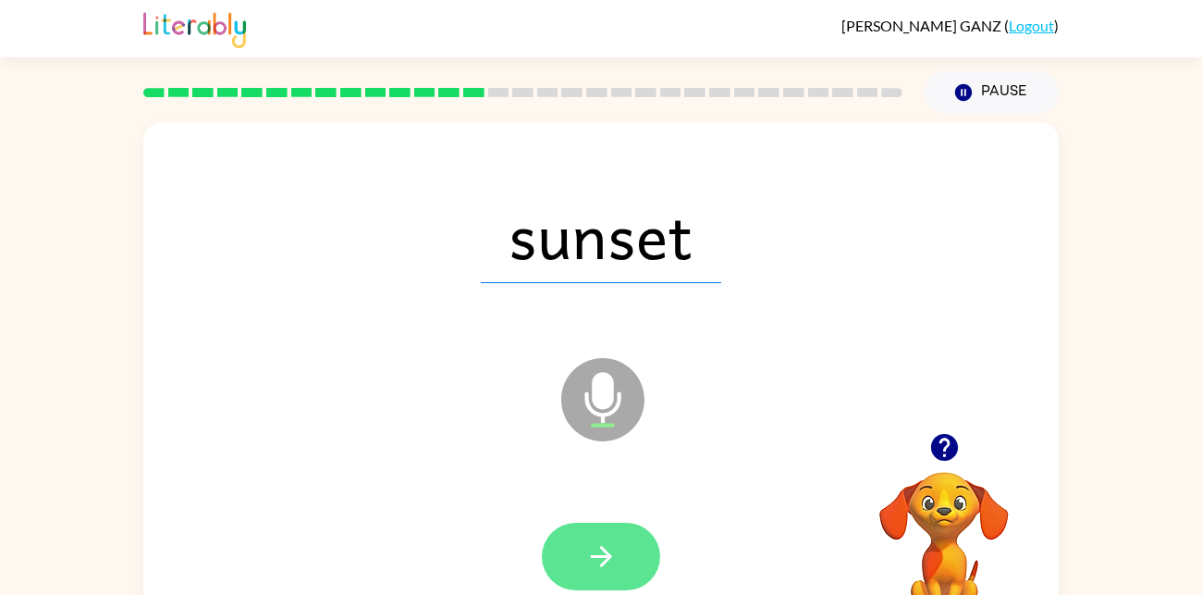
click at [620, 543] on button "button" at bounding box center [601, 556] width 118 height 68
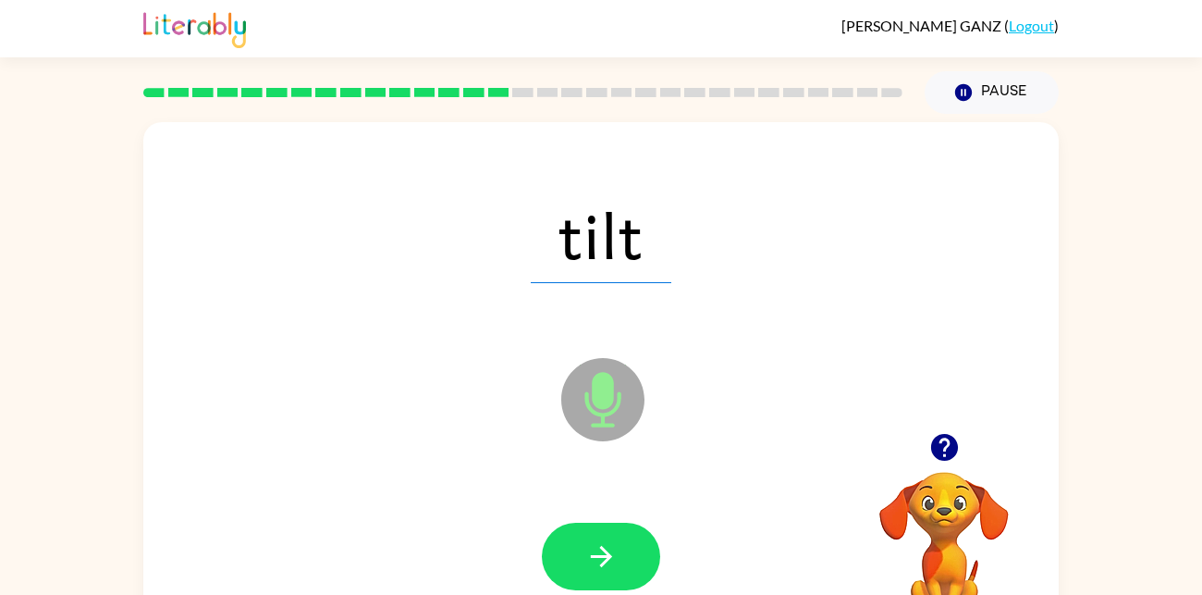
click at [620, 543] on button "button" at bounding box center [601, 556] width 118 height 68
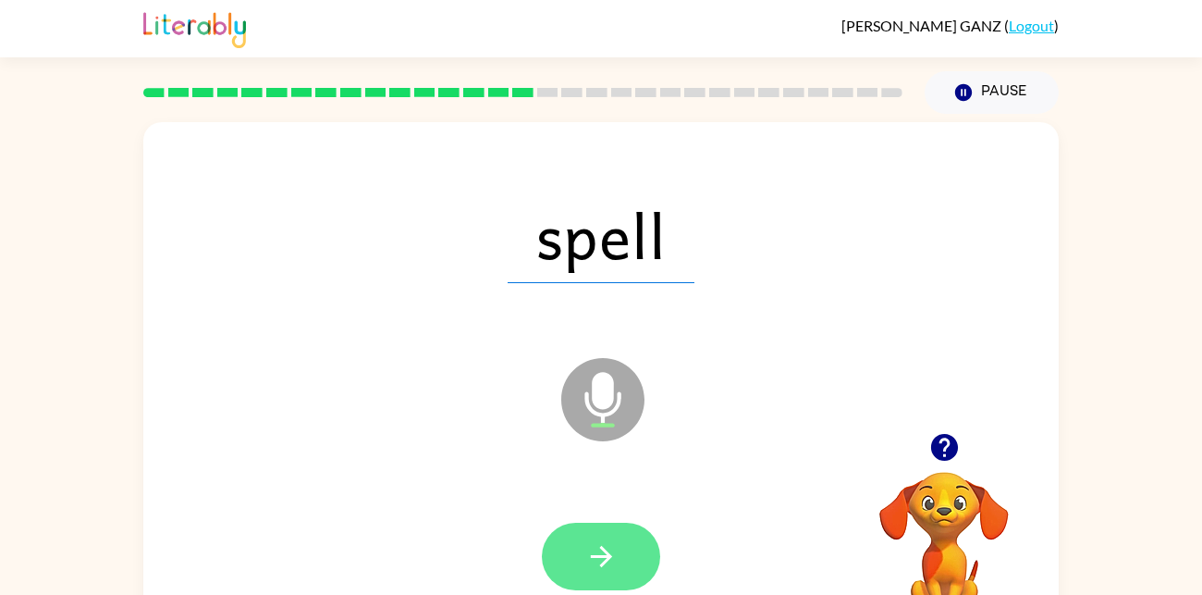
click at [619, 550] on button "button" at bounding box center [601, 556] width 118 height 68
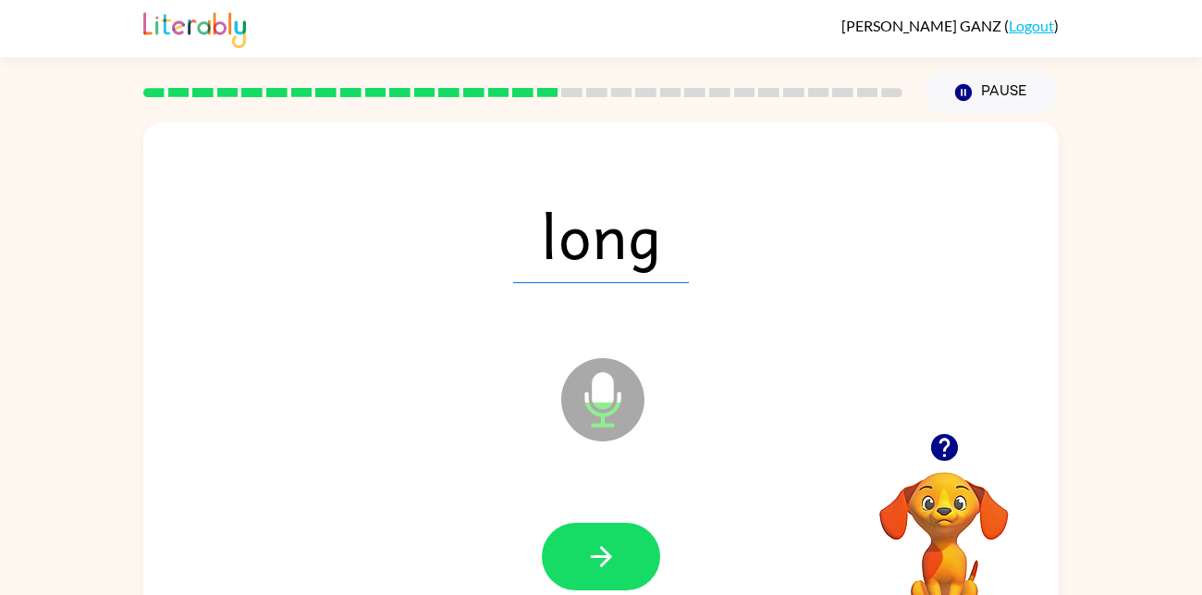
click at [619, 550] on button "button" at bounding box center [601, 556] width 118 height 68
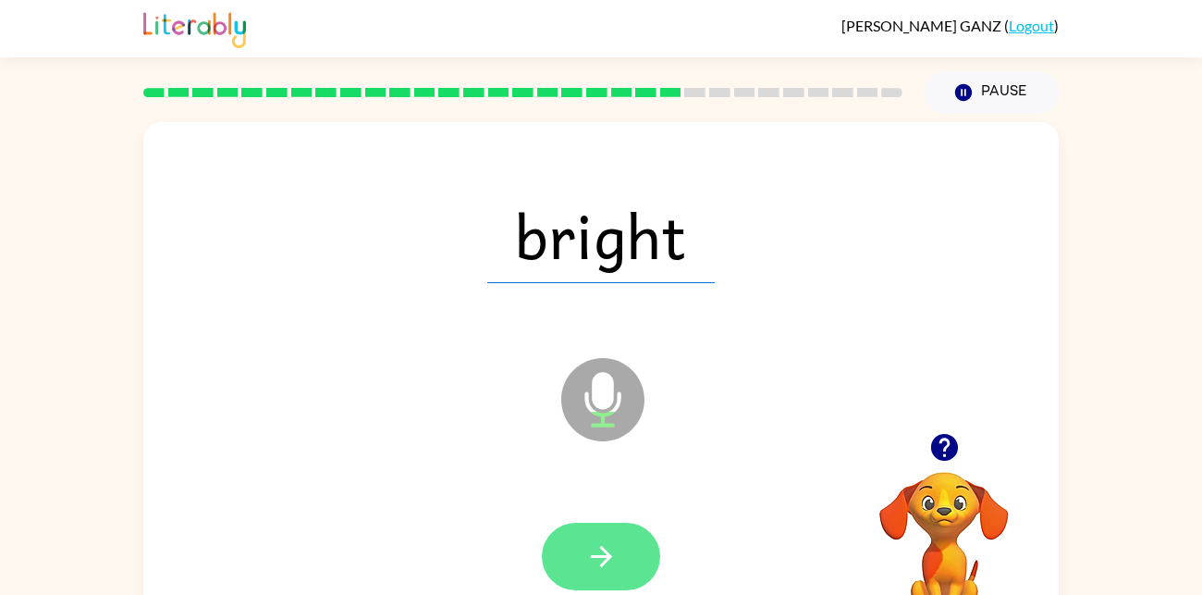
click at [619, 550] on button "button" at bounding box center [601, 556] width 118 height 68
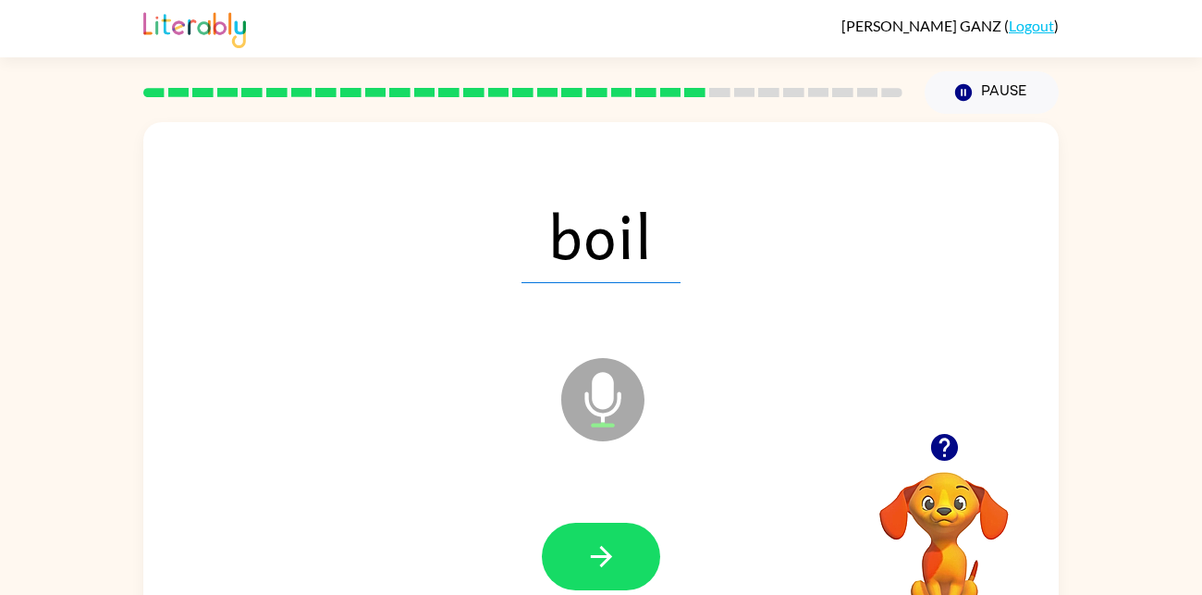
click at [619, 550] on button "button" at bounding box center [601, 556] width 118 height 68
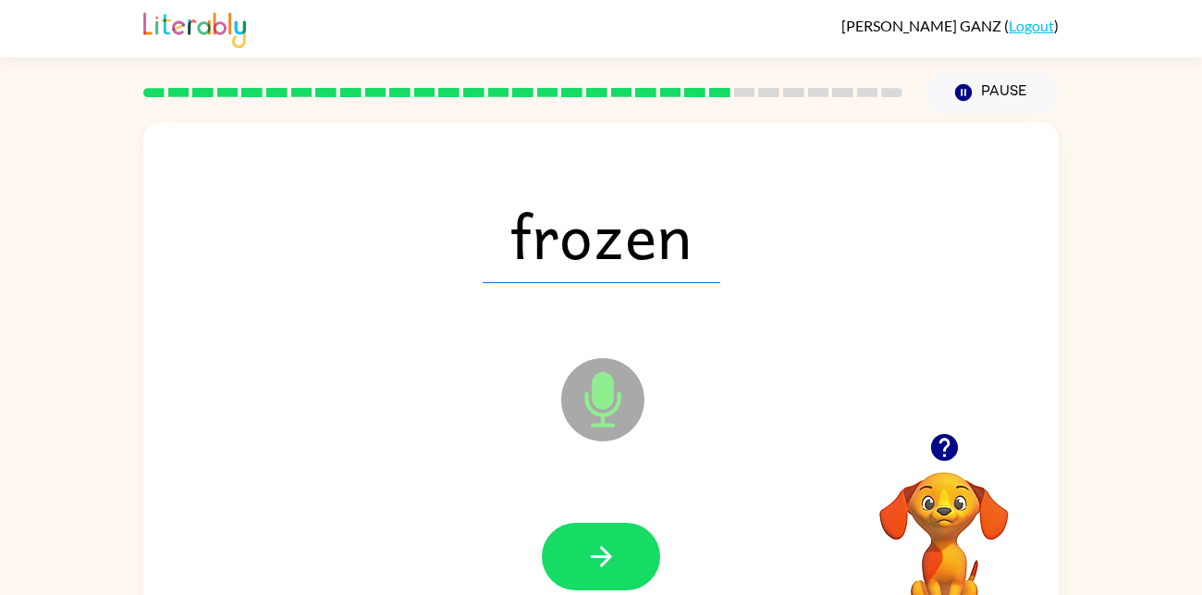
click at [619, 550] on button "button" at bounding box center [601, 556] width 118 height 68
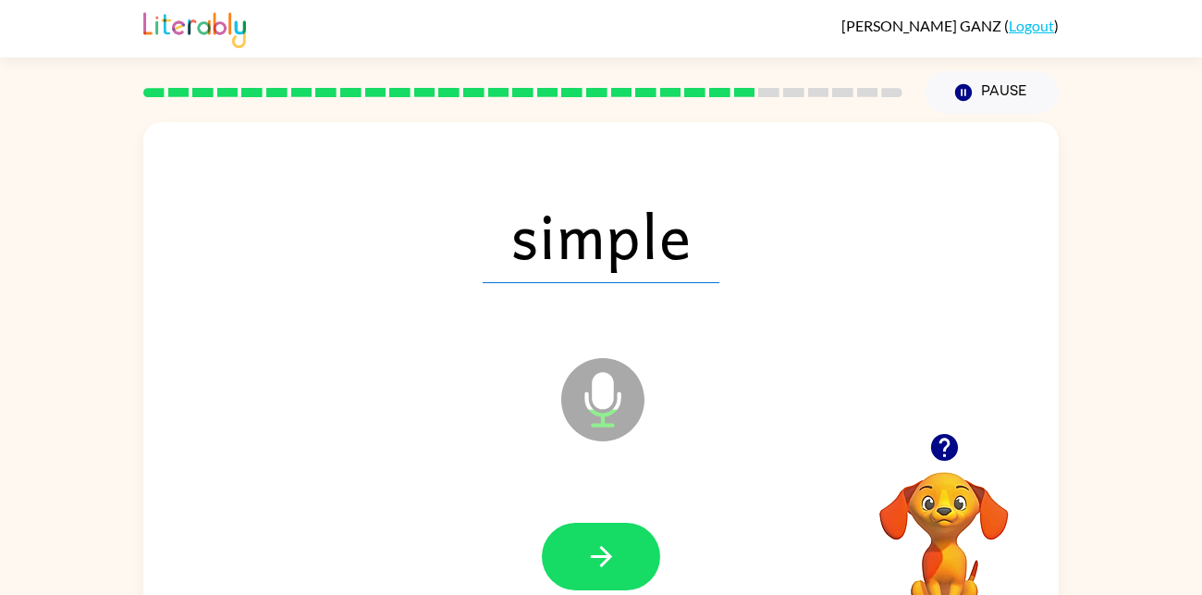
click at [619, 550] on button "button" at bounding box center [601, 556] width 118 height 68
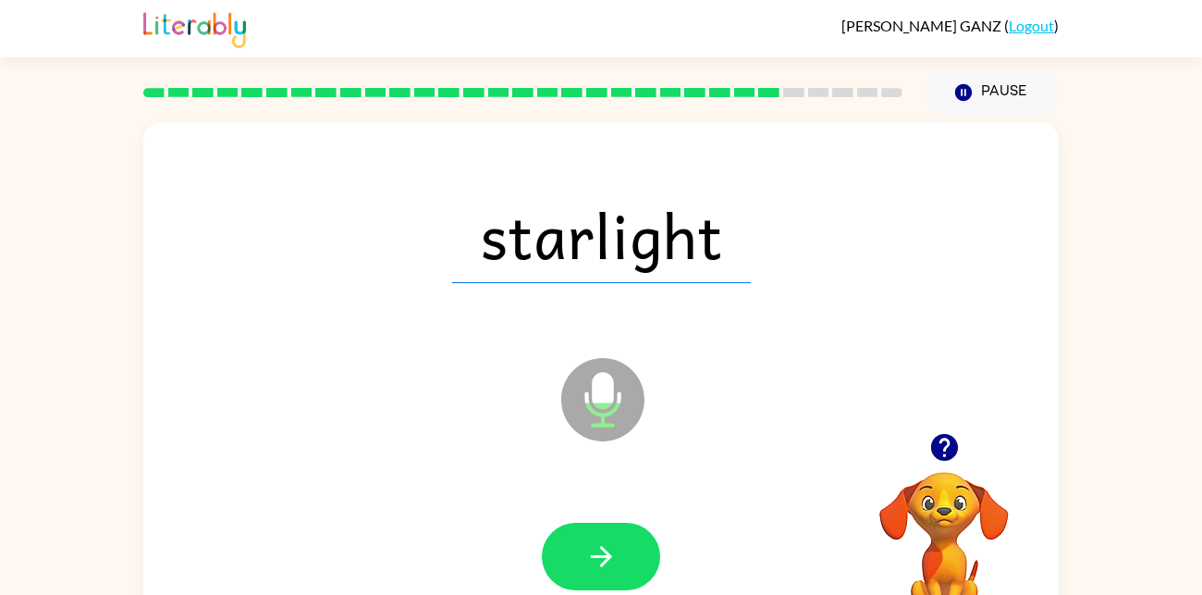
click at [619, 550] on button "button" at bounding box center [601, 556] width 118 height 68
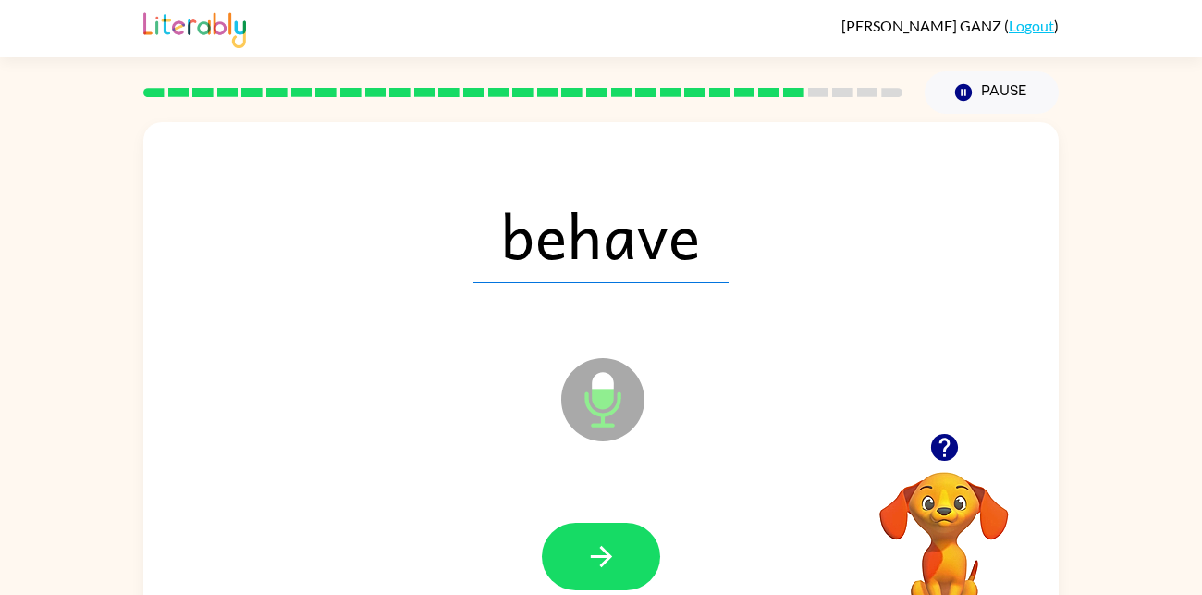
click at [619, 550] on button "button" at bounding box center [601, 556] width 118 height 68
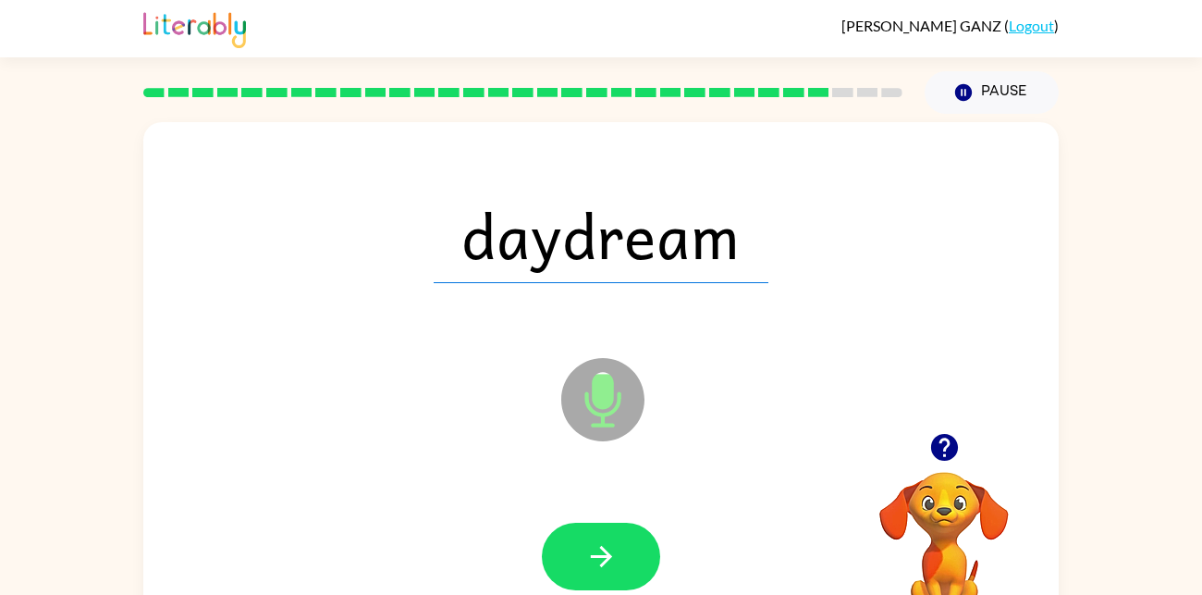
click at [619, 550] on button "button" at bounding box center [601, 556] width 118 height 68
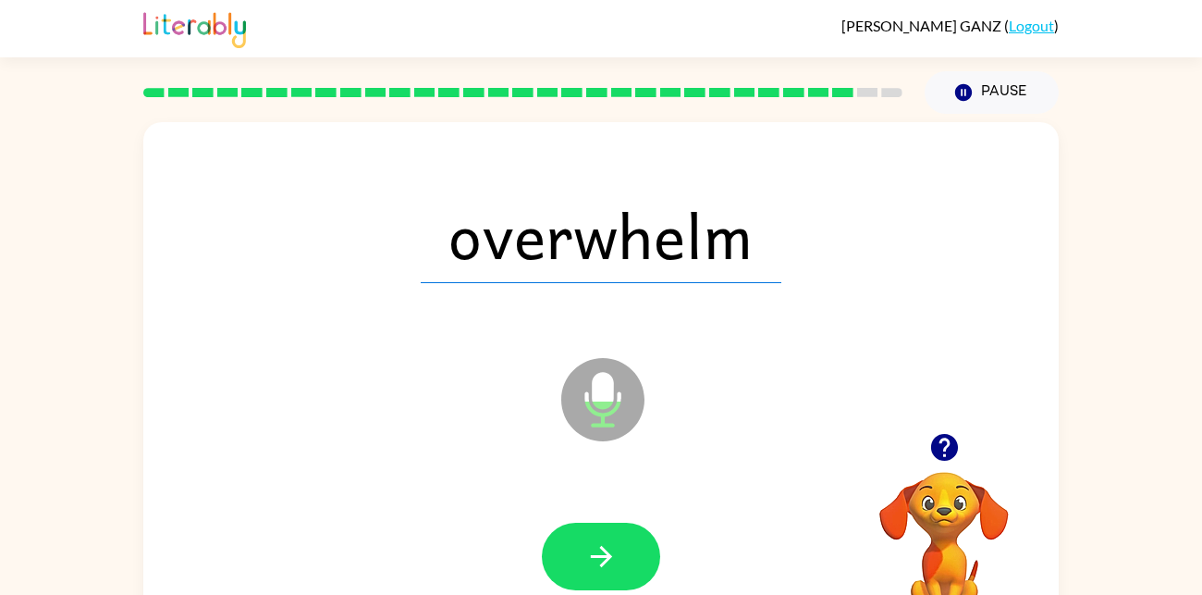
click at [619, 550] on button "button" at bounding box center [601, 556] width 118 height 68
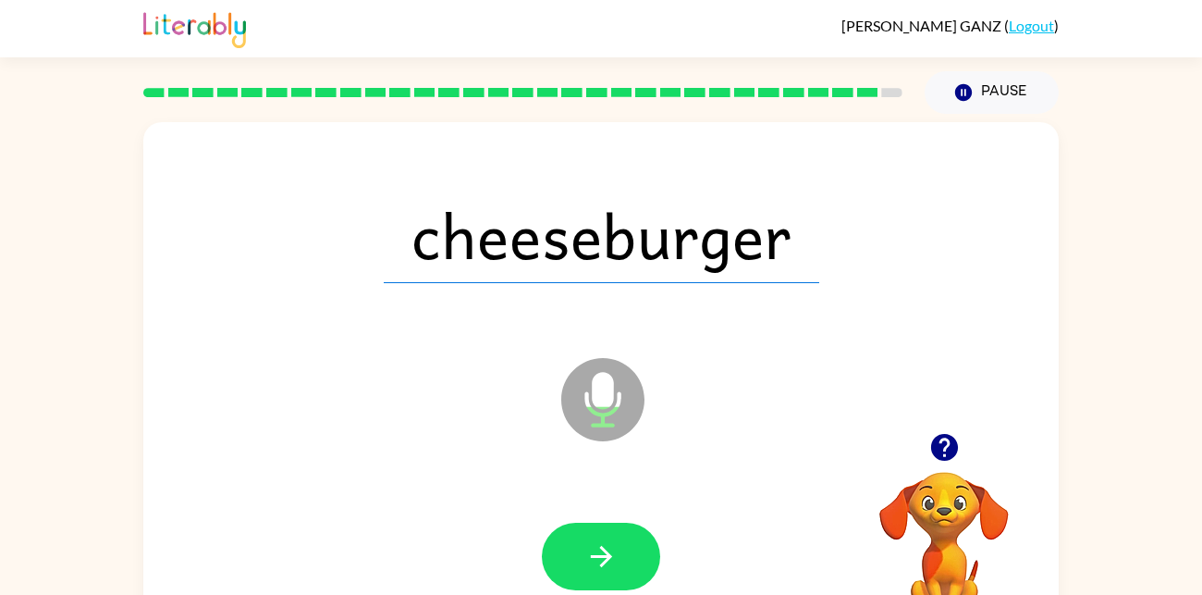
click at [619, 550] on button "button" at bounding box center [601, 556] width 118 height 68
